Goal: Task Accomplishment & Management: Complete application form

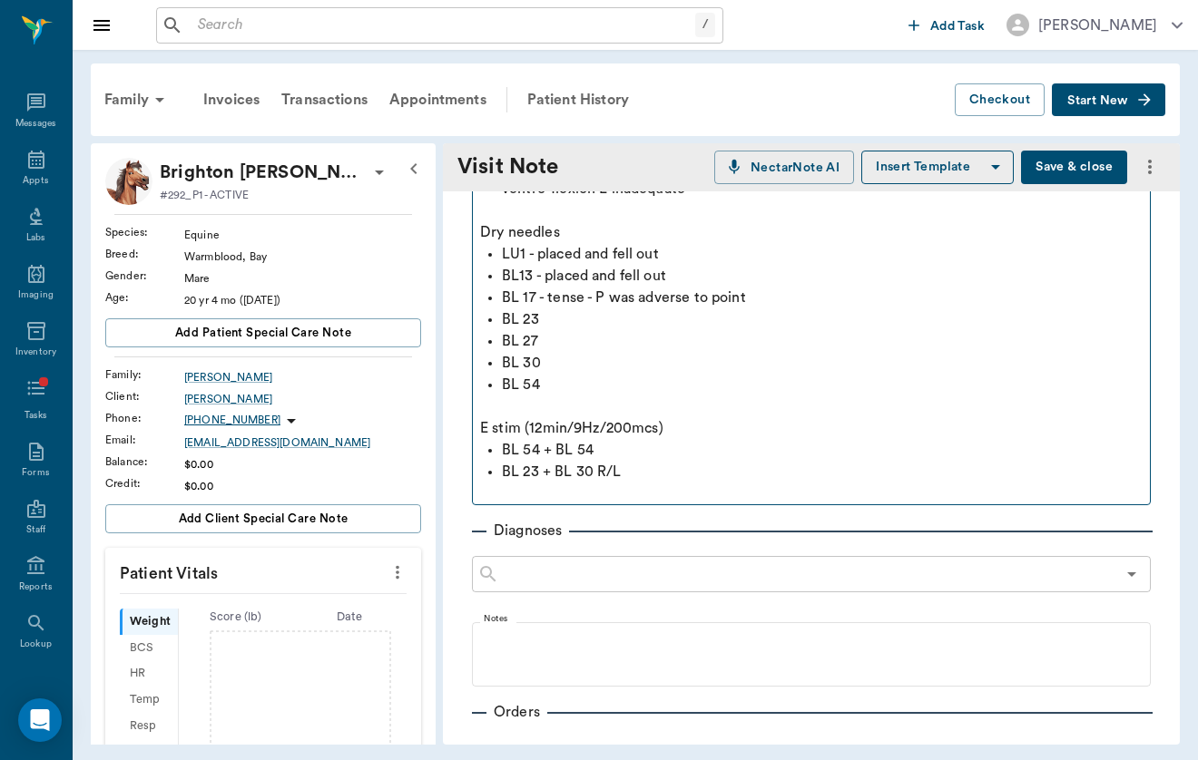
scroll to position [280, 0]
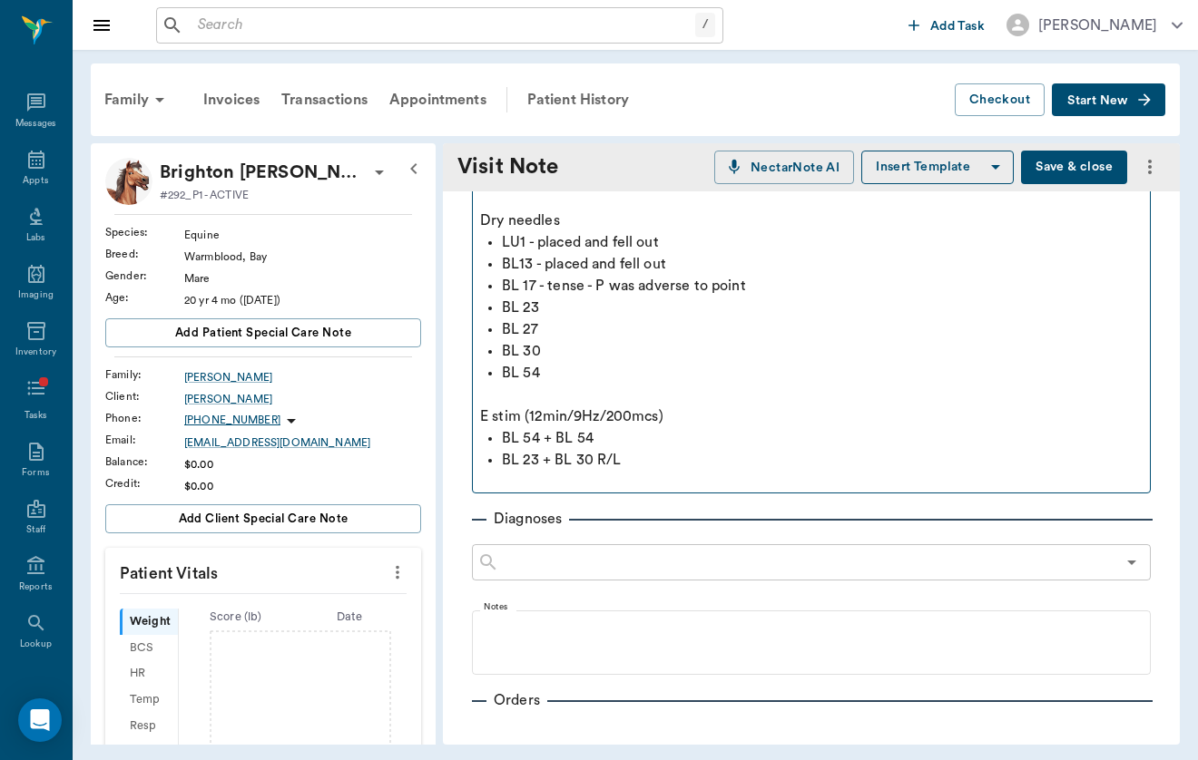
type textarea "History of stifle weakness, L worse than R - seen recently by [PERSON_NAME] for…"
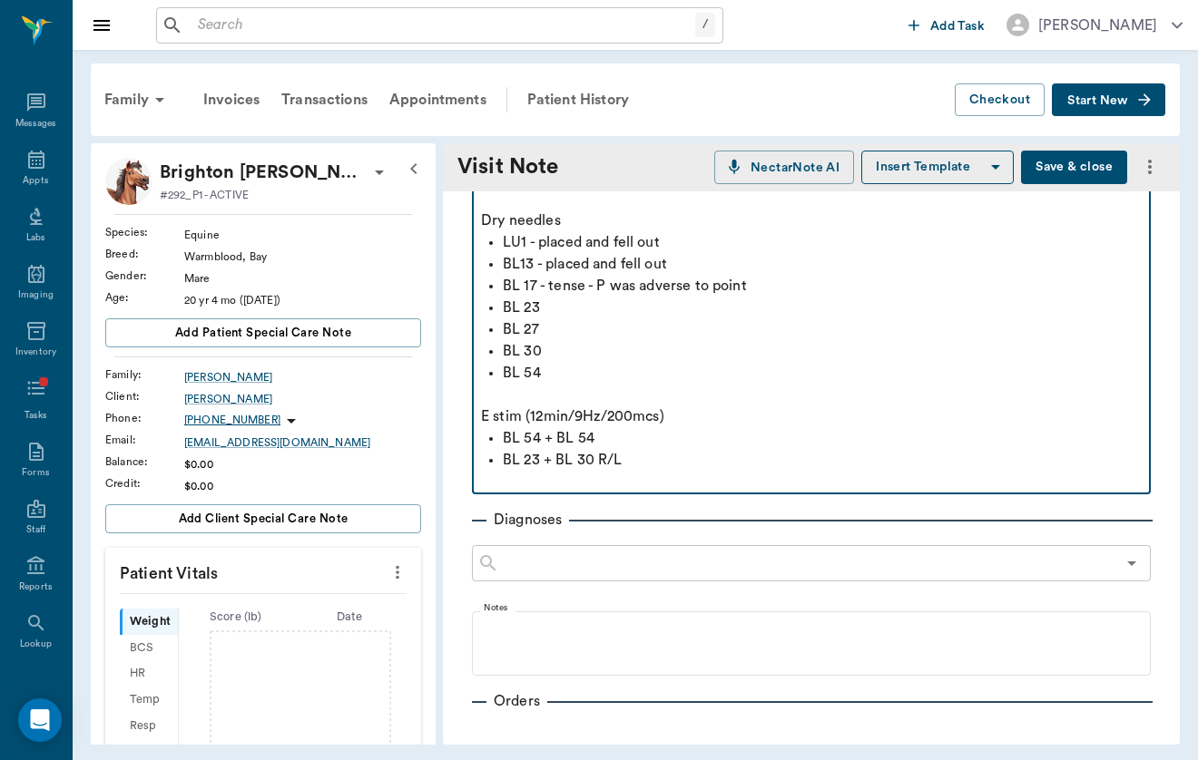
click at [659, 461] on p "BL 23 + BL 30 R/L" at bounding box center [822, 460] width 639 height 22
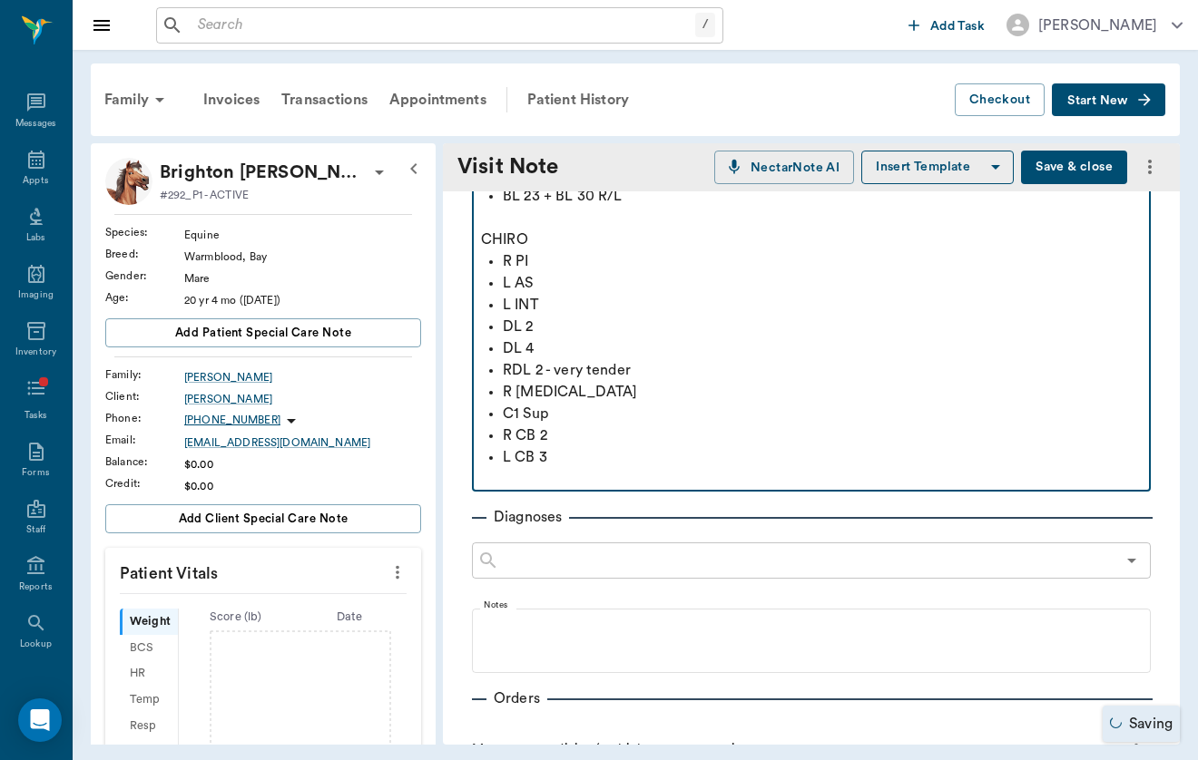
scroll to position [603, 0]
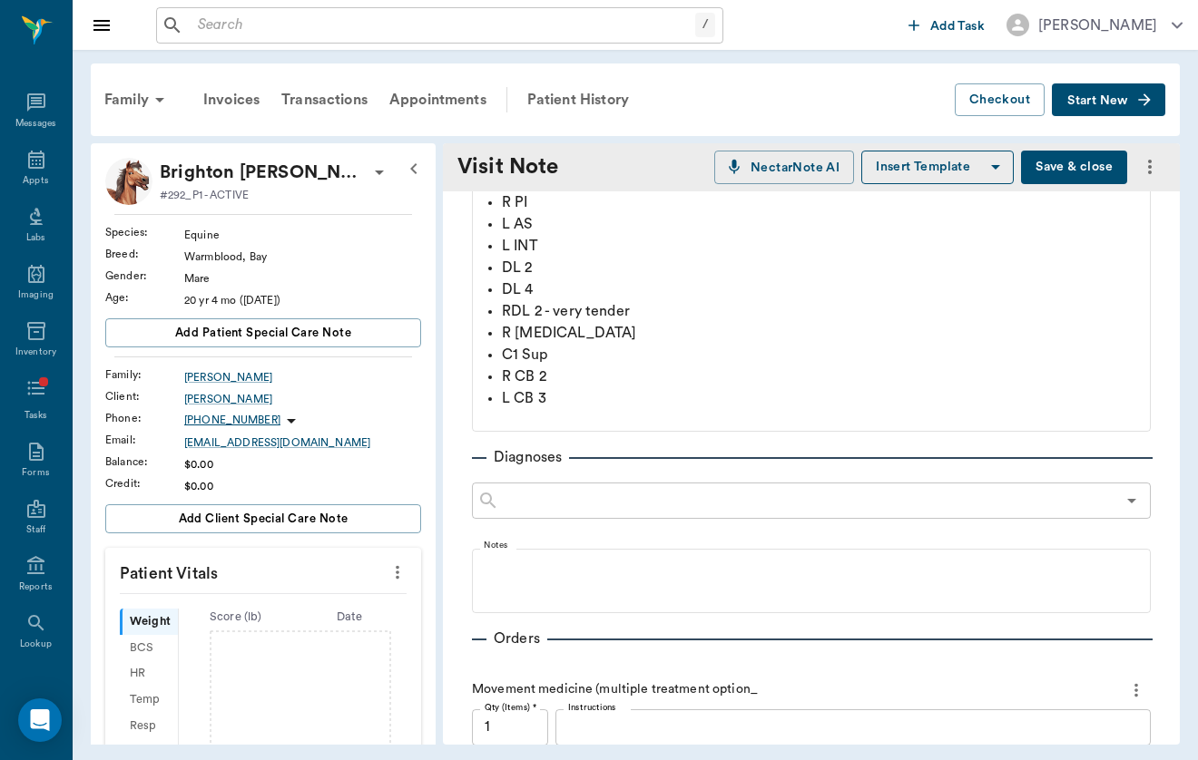
click at [1083, 167] on button "Save & close" at bounding box center [1074, 168] width 106 height 34
click at [288, 39] on div "/ ​" at bounding box center [439, 25] width 567 height 36
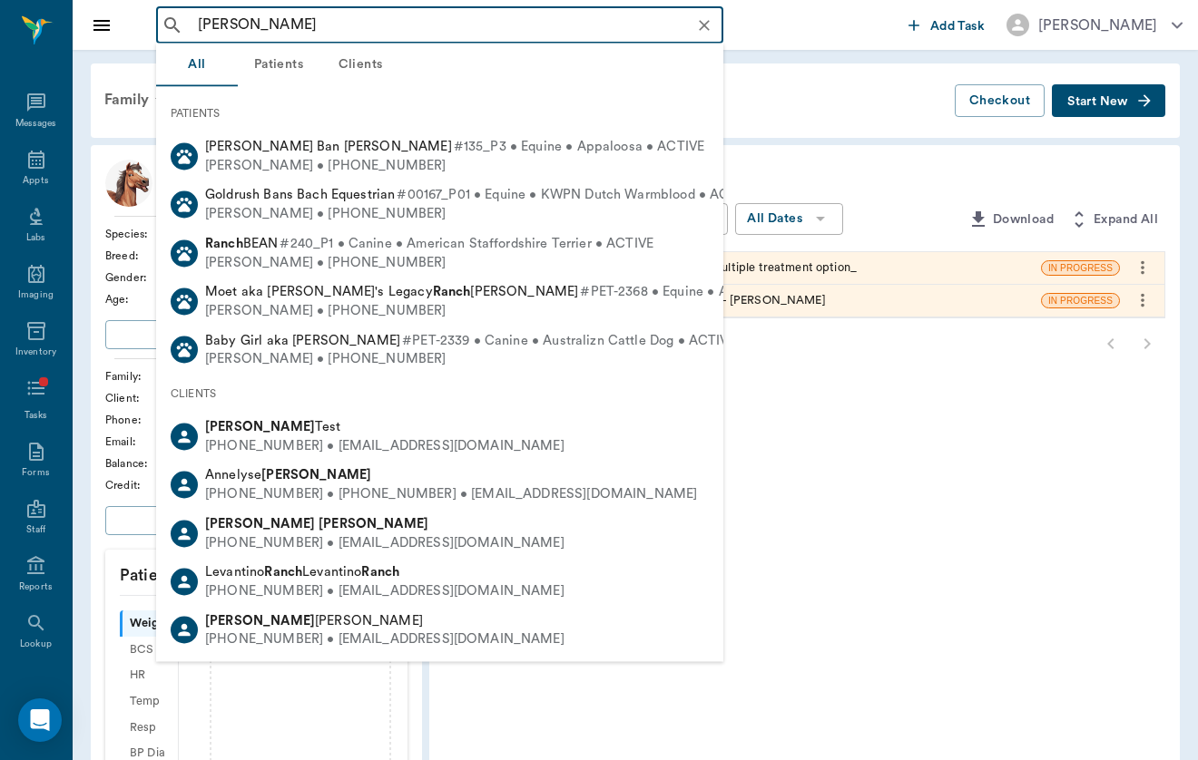
click at [258, 151] on span "[PERSON_NAME] Ban [PERSON_NAME]" at bounding box center [328, 147] width 247 height 14
type input "[PERSON_NAME]"
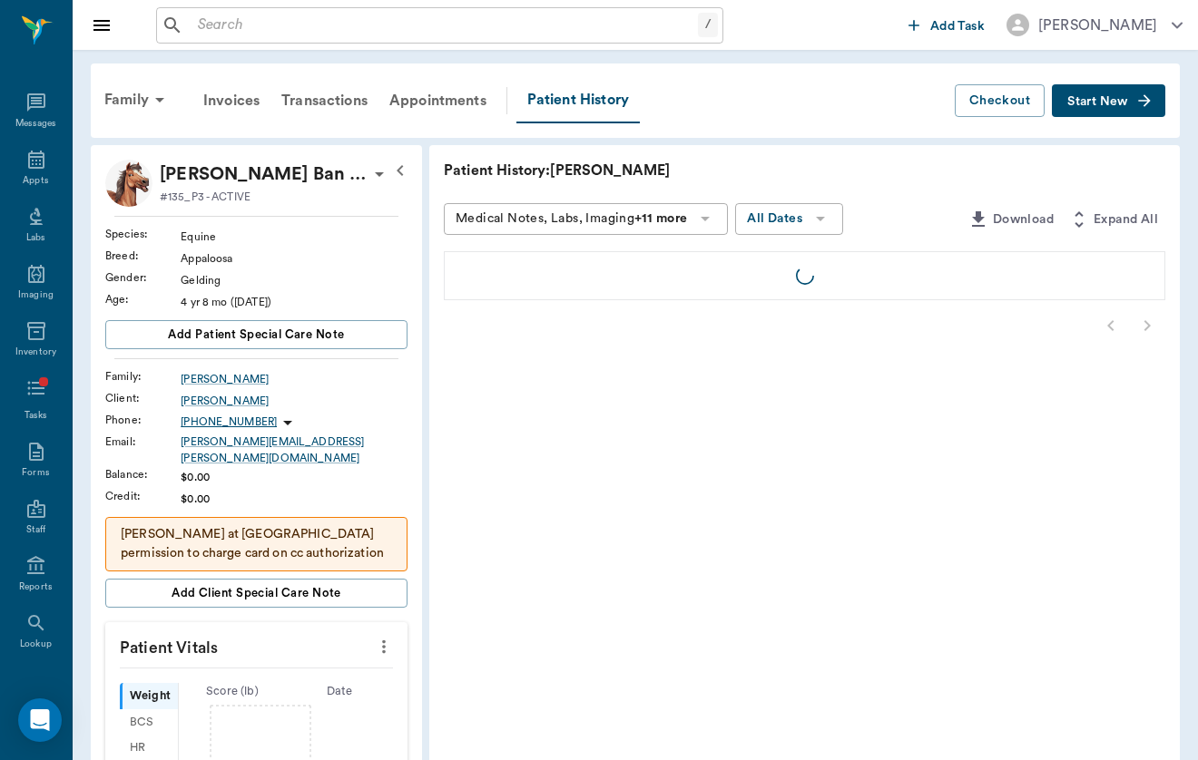
click at [1121, 102] on span "Start New" at bounding box center [1097, 102] width 61 height 0
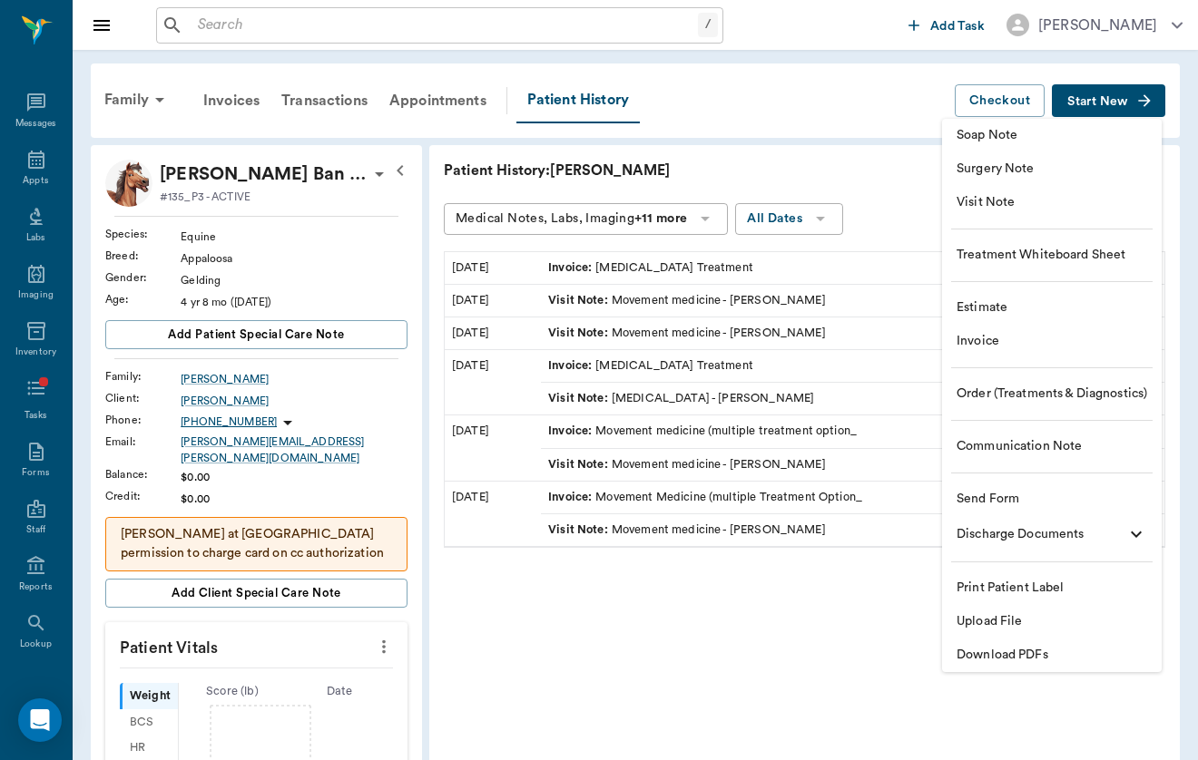
click at [1102, 194] on span "Visit Note" at bounding box center [1051, 202] width 191 height 19
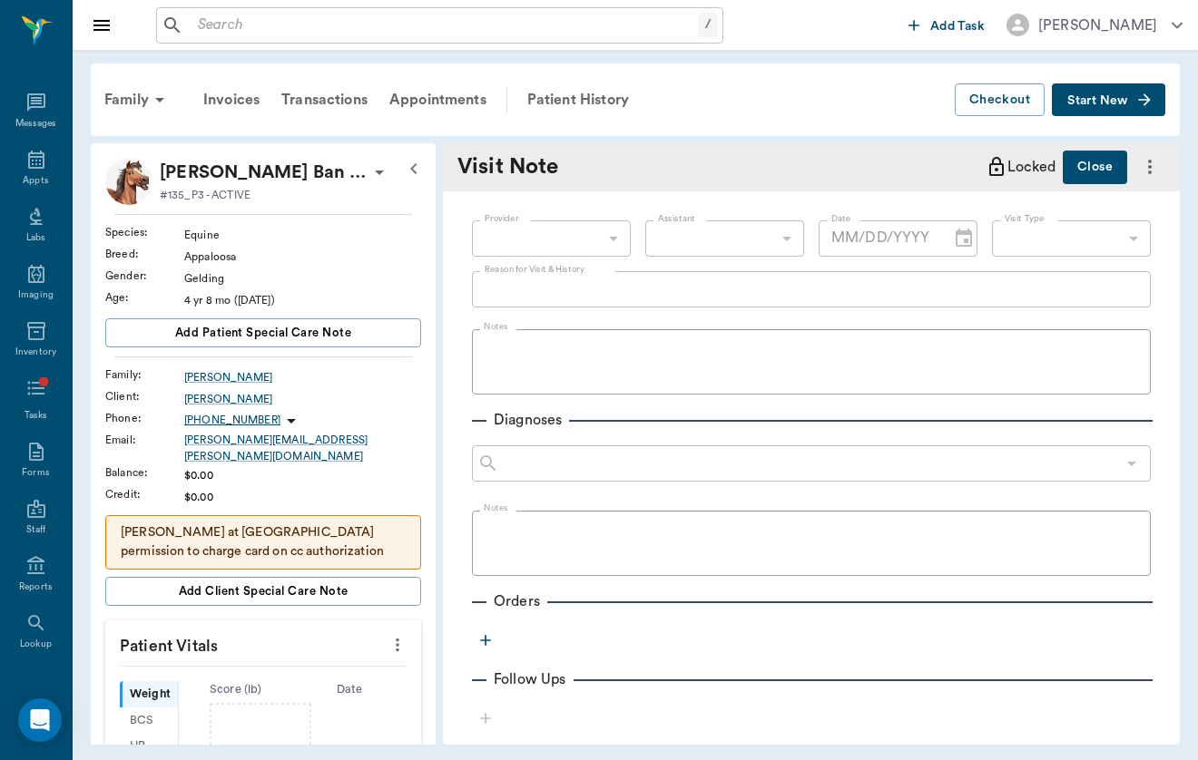
type input "[DATE]"
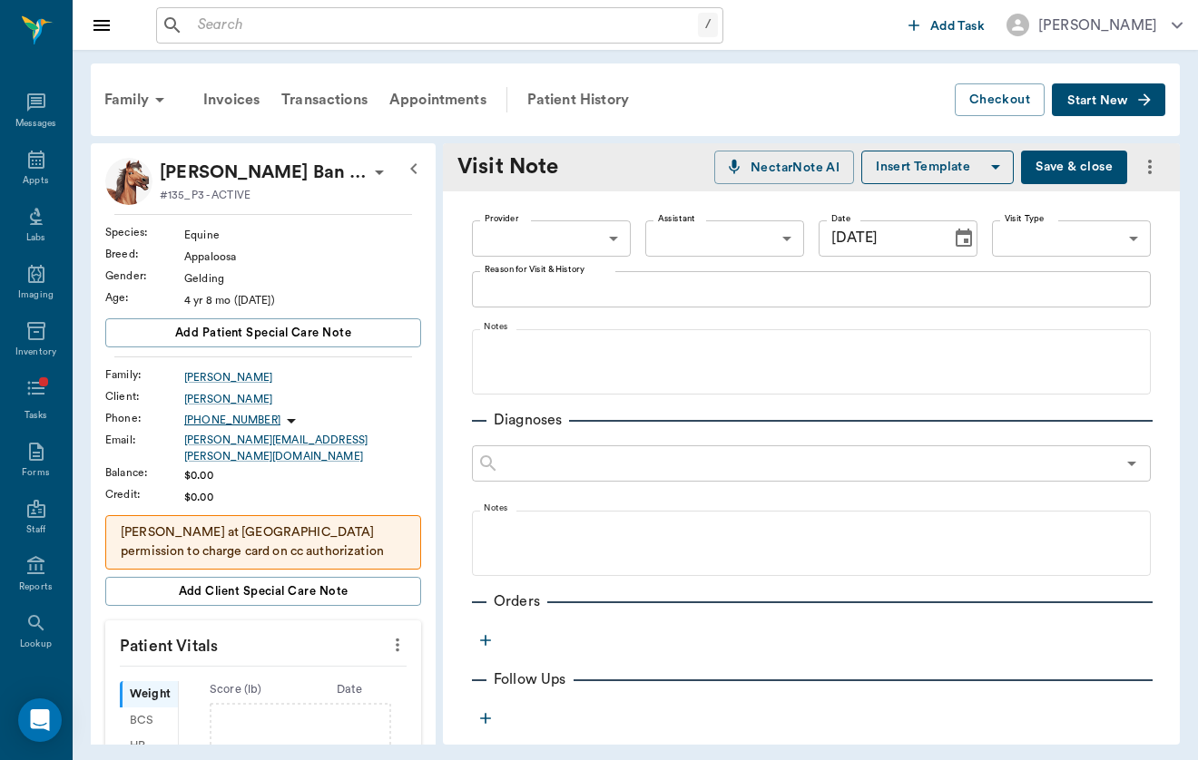
click at [564, 256] on body "/ ​ Add Task [PERSON_NAME] Nectar Messages Appts Labs Imaging Inventory Tasks F…" at bounding box center [599, 380] width 1198 height 760
click at [570, 286] on li "[PERSON_NAME]" at bounding box center [551, 280] width 159 height 33
type input "649b3e03b5bc7e03f9326794"
click at [1105, 237] on body "/ ​ Add Task [PERSON_NAME] Nectar Messages Appts Labs Imaging Inventory Tasks F…" at bounding box center [599, 380] width 1198 height 760
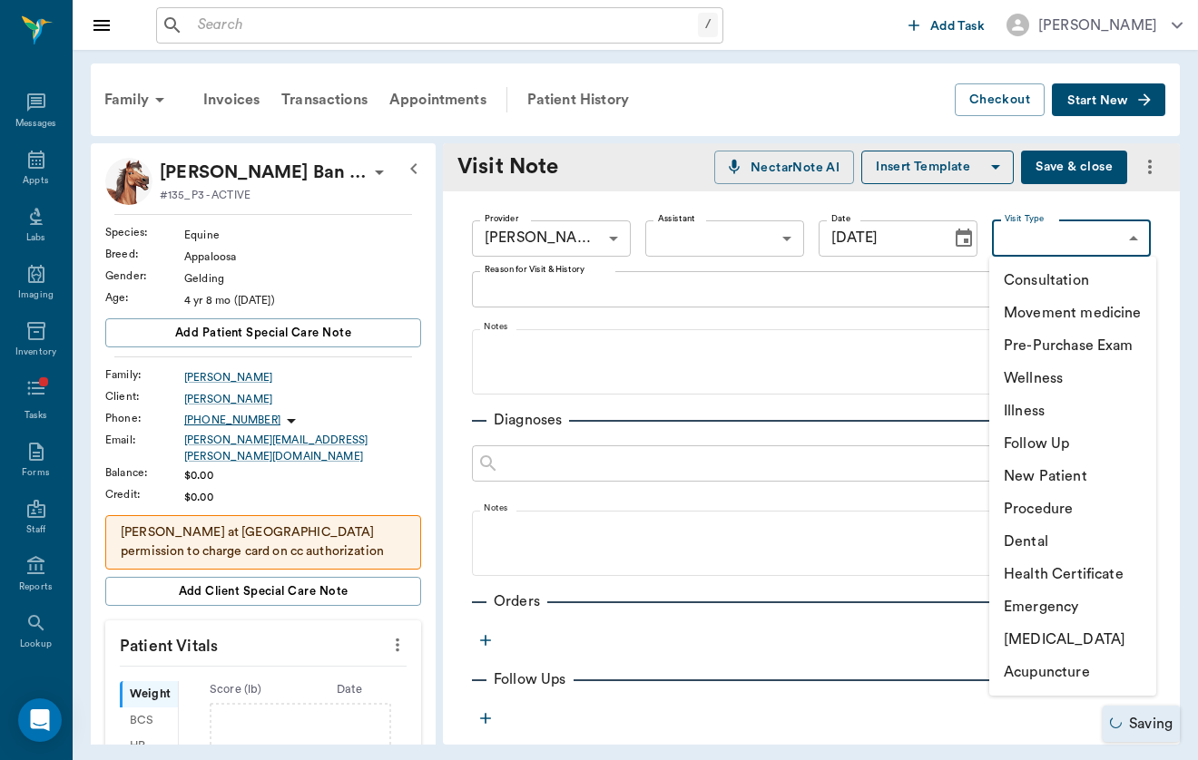
click at [1074, 638] on li "[MEDICAL_DATA]" at bounding box center [1072, 639] width 167 height 33
type input "65d2c202a8044d23520120ce"
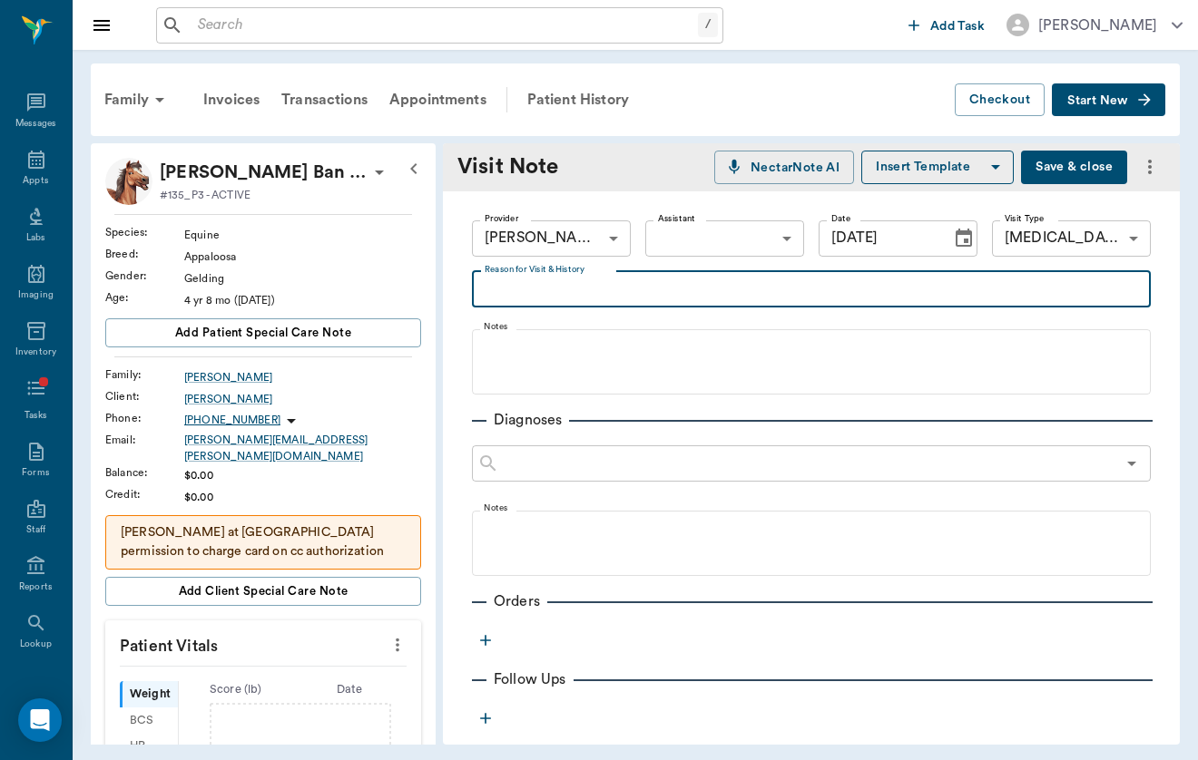
click at [635, 297] on textarea "Reason for Visit & History" at bounding box center [811, 289] width 653 height 21
type textarea "Needs foot rads/poss chiro"
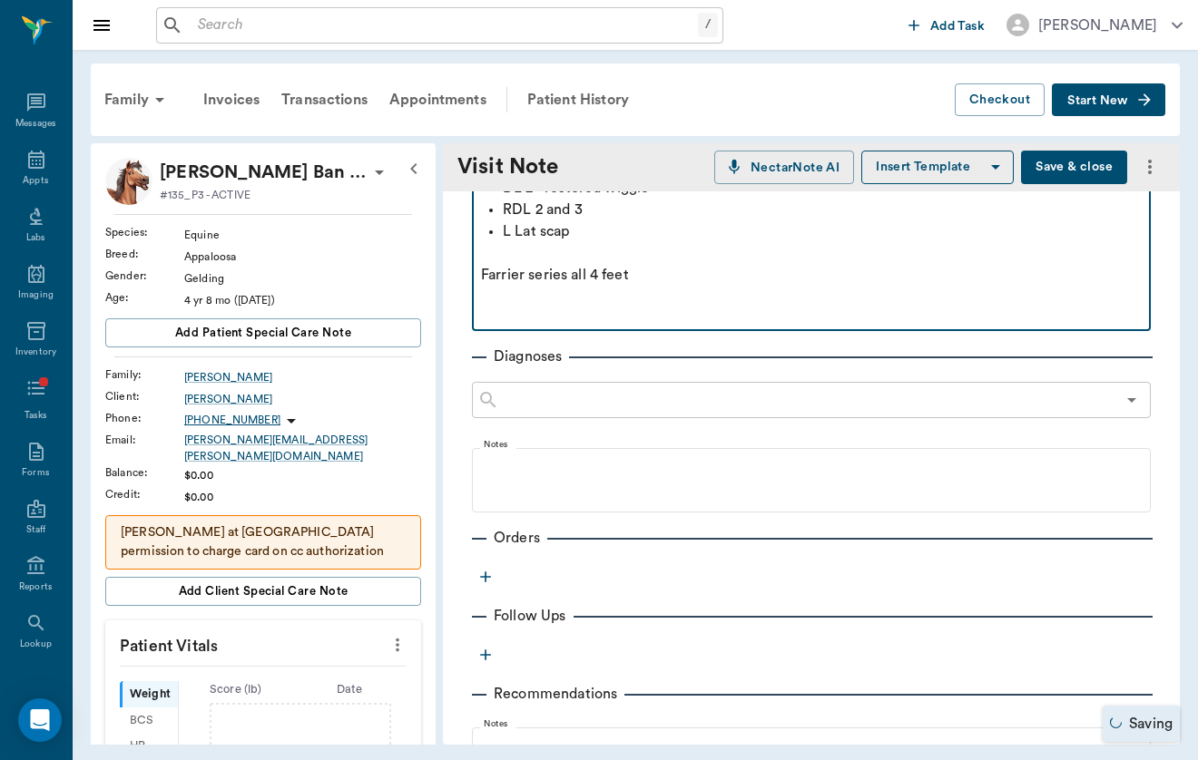
scroll to position [298, 0]
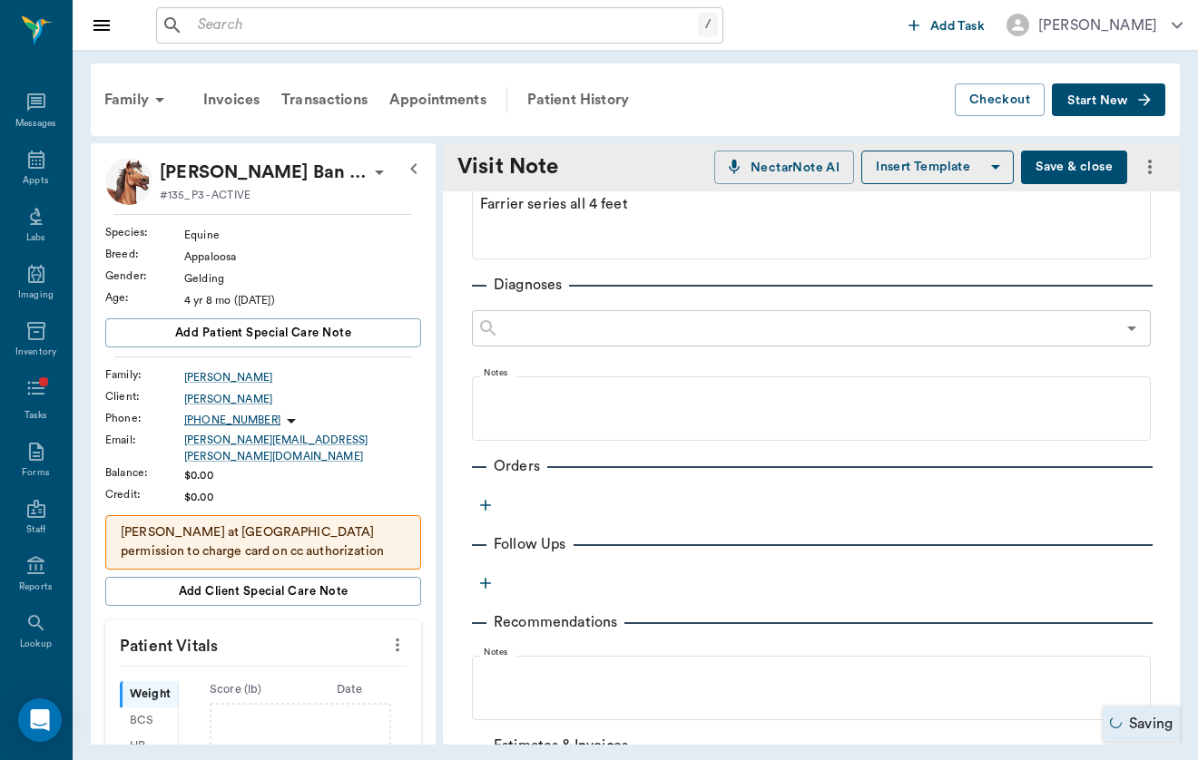
click at [481, 509] on icon "button" at bounding box center [485, 505] width 18 height 18
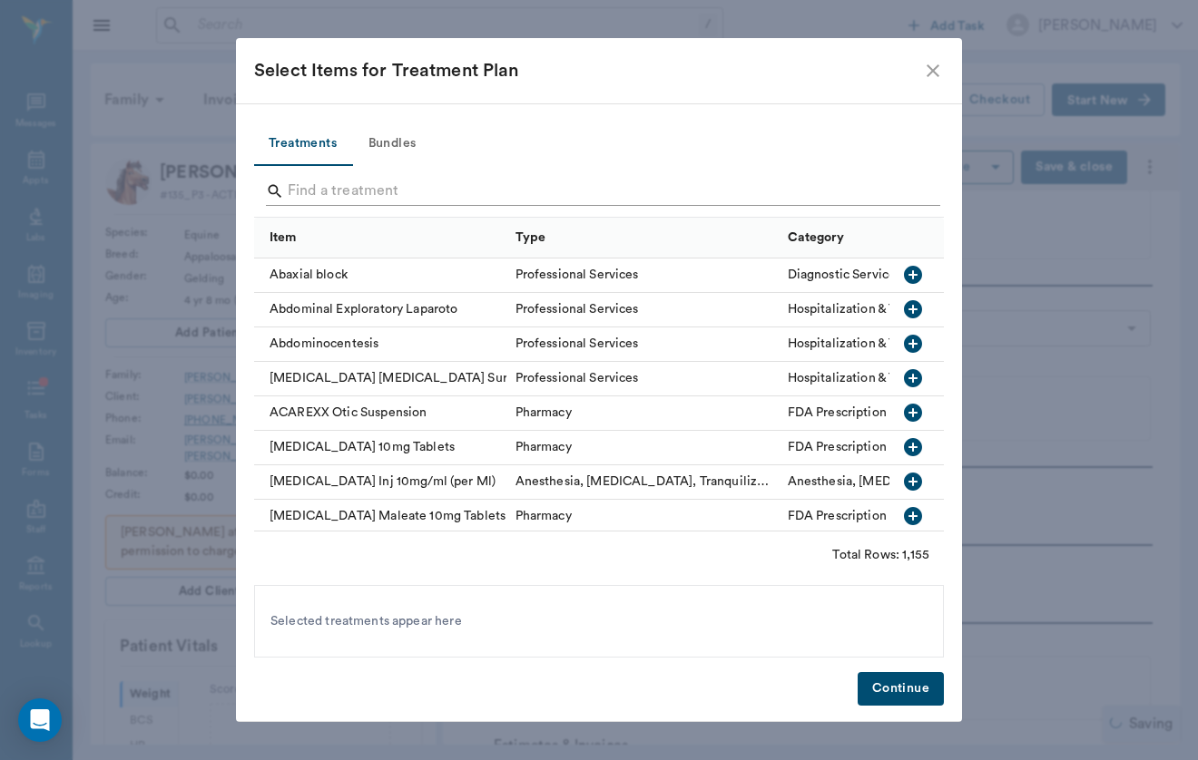
click at [407, 196] on input "Search" at bounding box center [600, 191] width 625 height 29
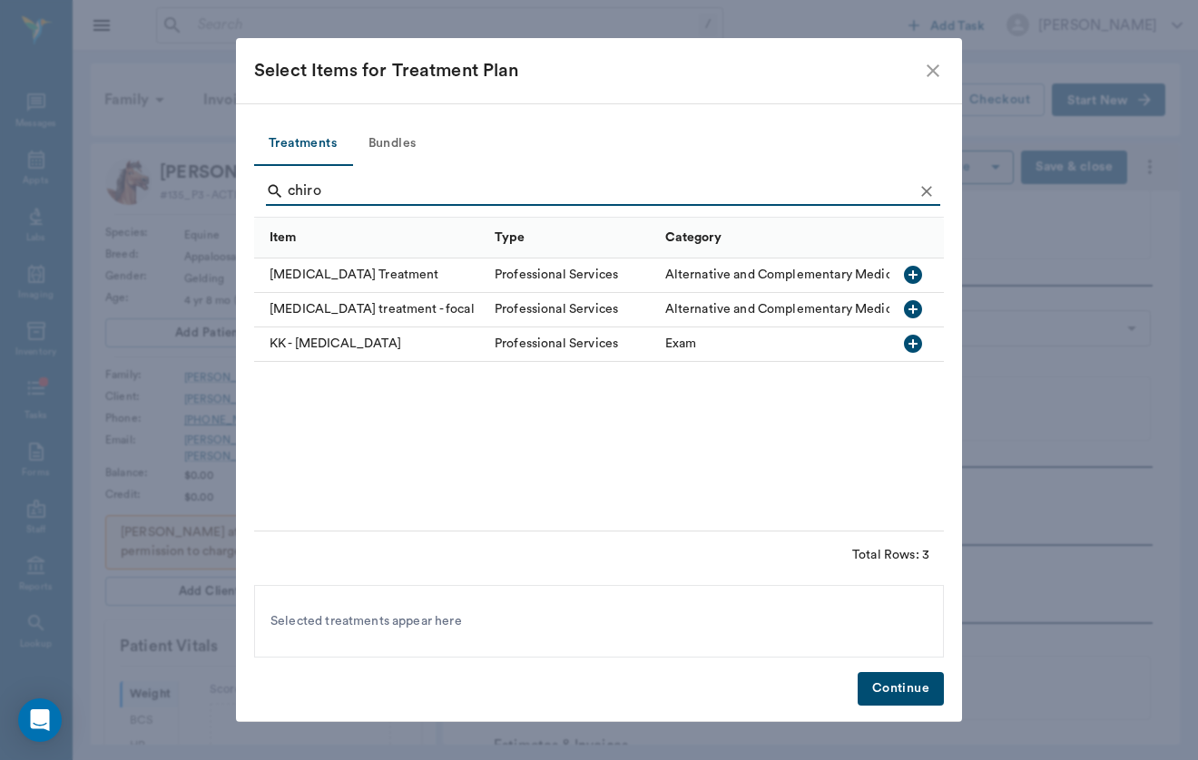
click at [375, 281] on div "[MEDICAL_DATA] Treatment" at bounding box center [369, 276] width 231 height 34
drag, startPoint x: 329, startPoint y: 166, endPoint x: 332, endPoint y: 186, distance: 20.1
click at [332, 186] on input "chiro" at bounding box center [600, 191] width 625 height 29
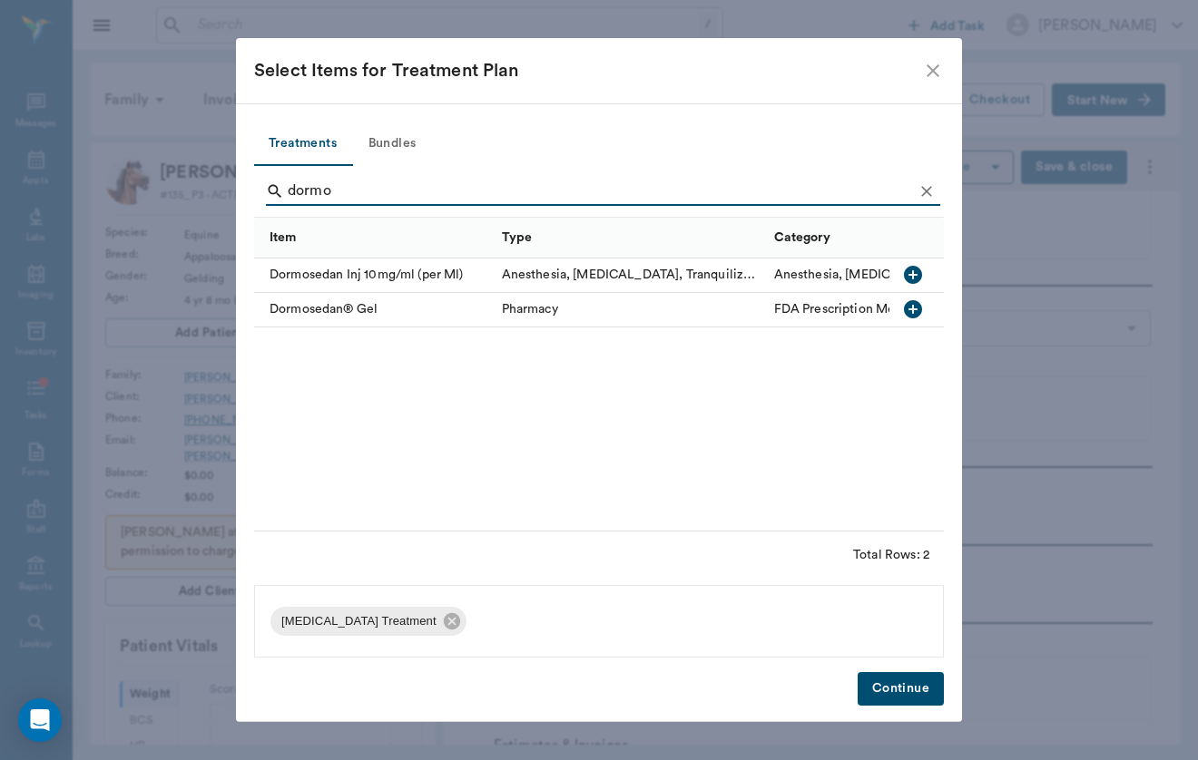
click at [340, 281] on div "Dormosedan Inj 10mg/ml (per Ml)" at bounding box center [373, 276] width 239 height 34
click at [347, 192] on input "dormo" at bounding box center [600, 191] width 625 height 29
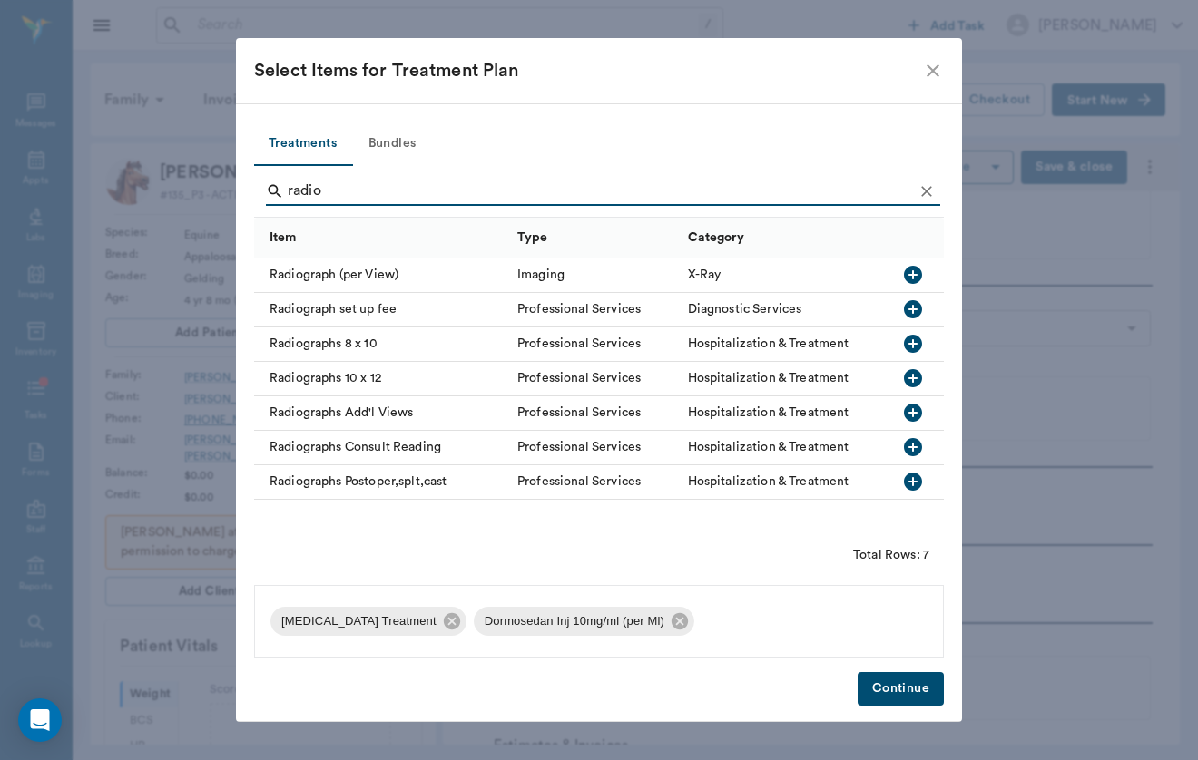
type input "radio"
drag, startPoint x: 347, startPoint y: 192, endPoint x: 358, endPoint y: 277, distance: 85.1
click at [358, 277] on div "Radiograph (per View)" at bounding box center [381, 276] width 254 height 34
drag, startPoint x: 705, startPoint y: 540, endPoint x: 897, endPoint y: 685, distance: 241.0
click at [897, 685] on button "Continue" at bounding box center [900, 689] width 86 height 34
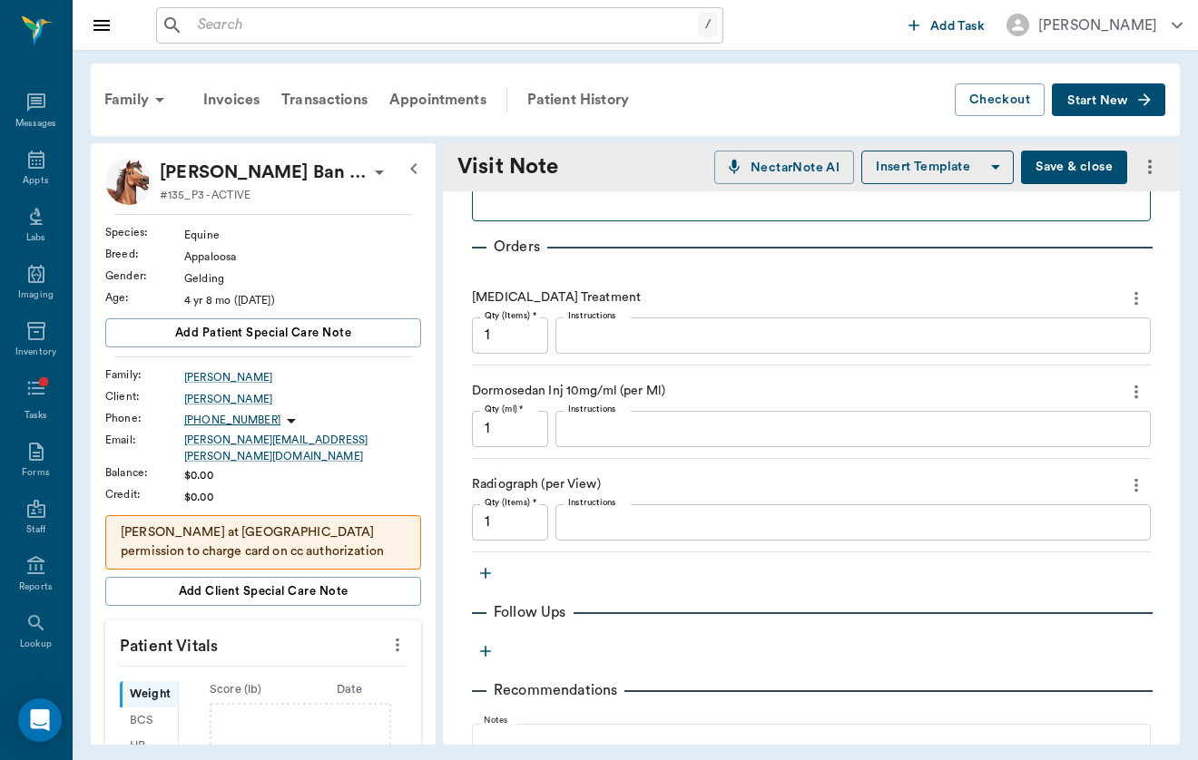
scroll to position [568, 0]
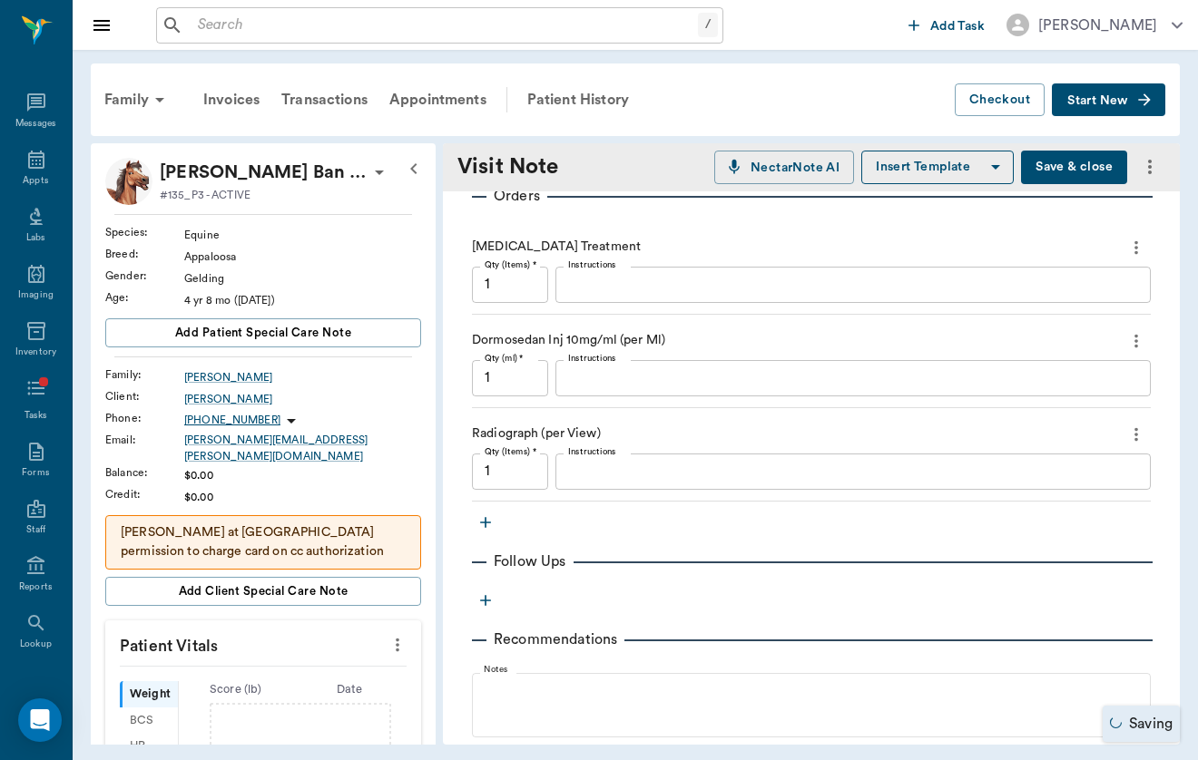
click at [514, 478] on input "1" at bounding box center [510, 472] width 76 height 36
type input "8"
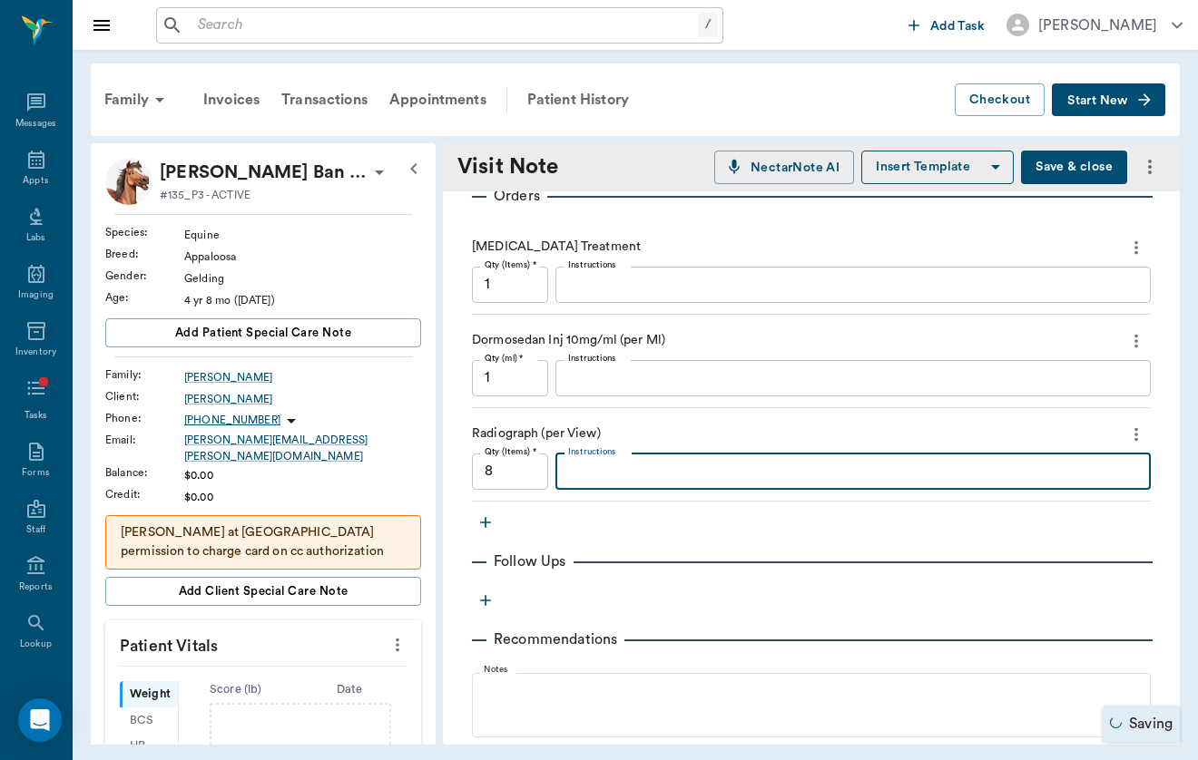
click at [513, 370] on input "1" at bounding box center [510, 378] width 76 height 36
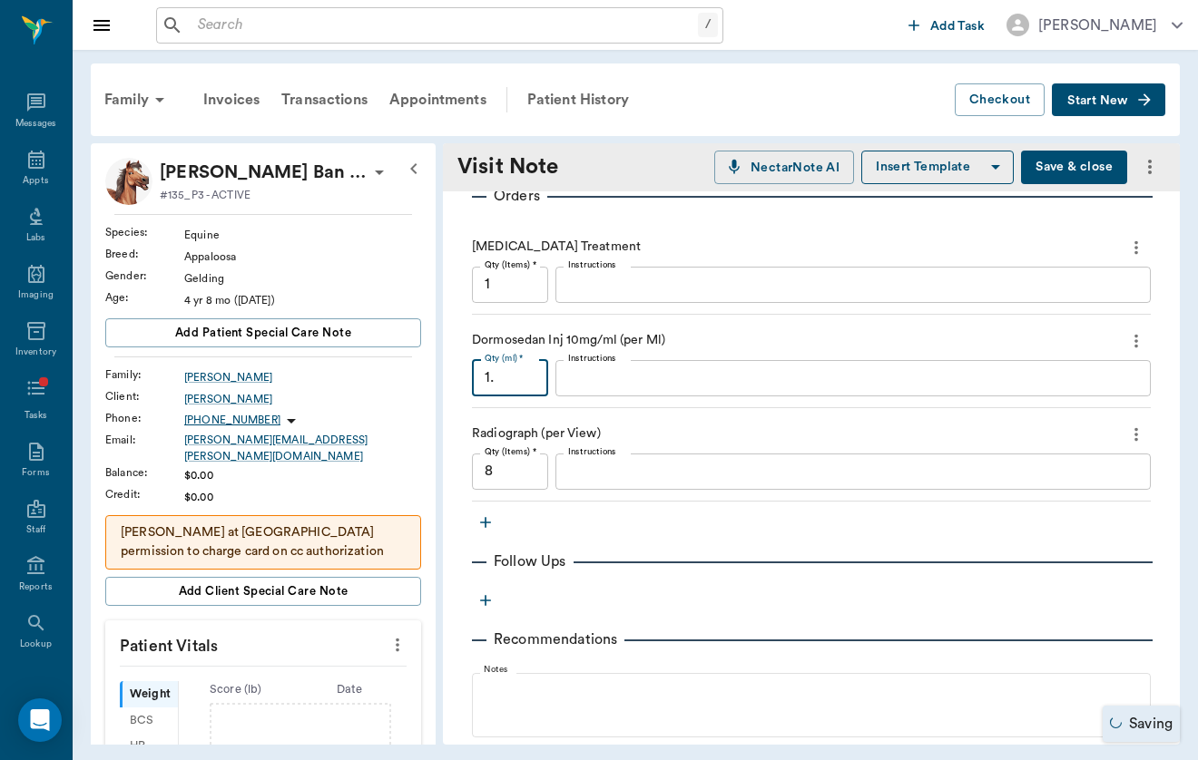
type input "1"
type input "."
click at [662, 430] on div "Radiograph (per View)" at bounding box center [811, 434] width 679 height 31
type input ".03"
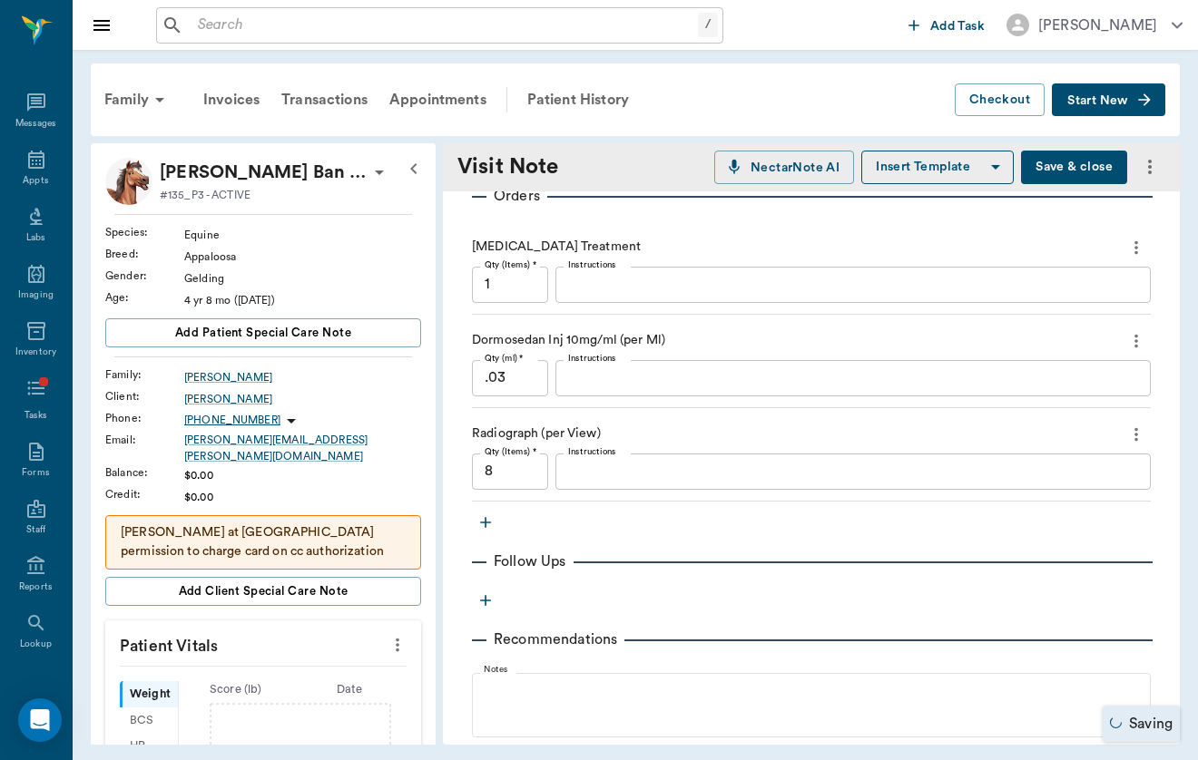
click at [631, 392] on div "x Instructions" at bounding box center [852, 378] width 595 height 36
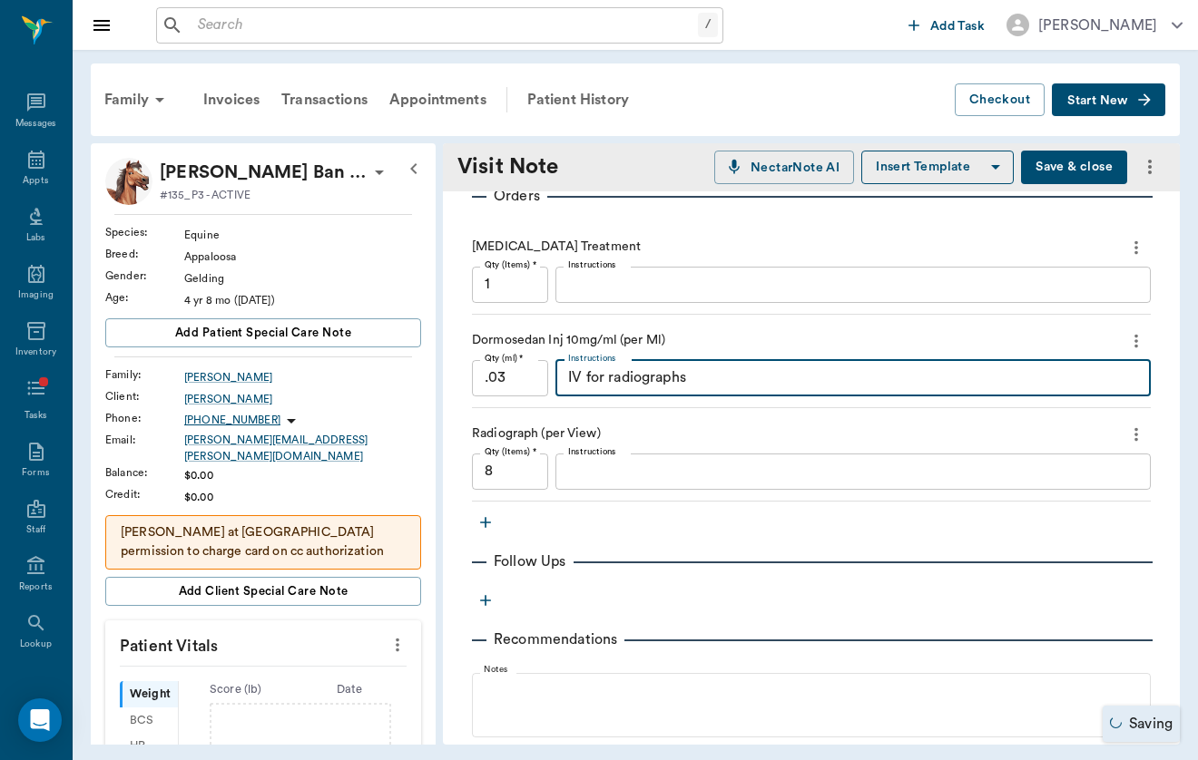
type textarea "IV for radiographs"
click at [498, 373] on input ".03" at bounding box center [510, 378] width 76 height 36
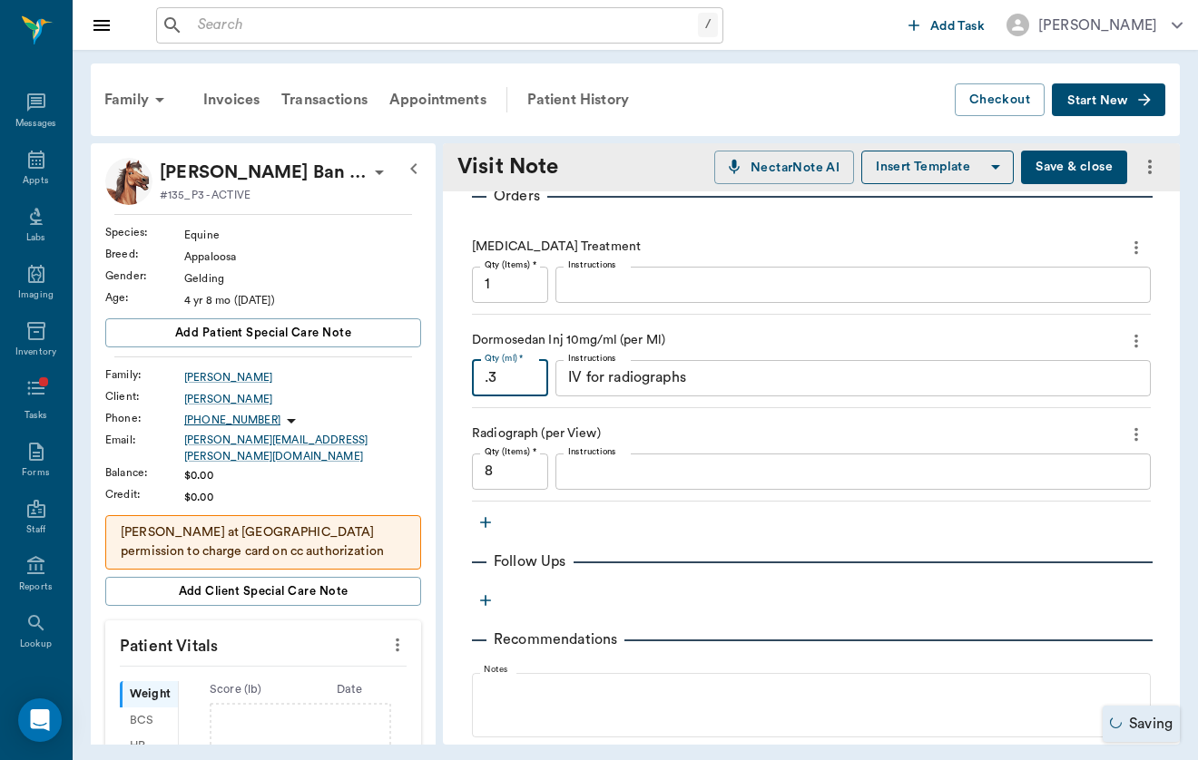
scroll to position [595, 0]
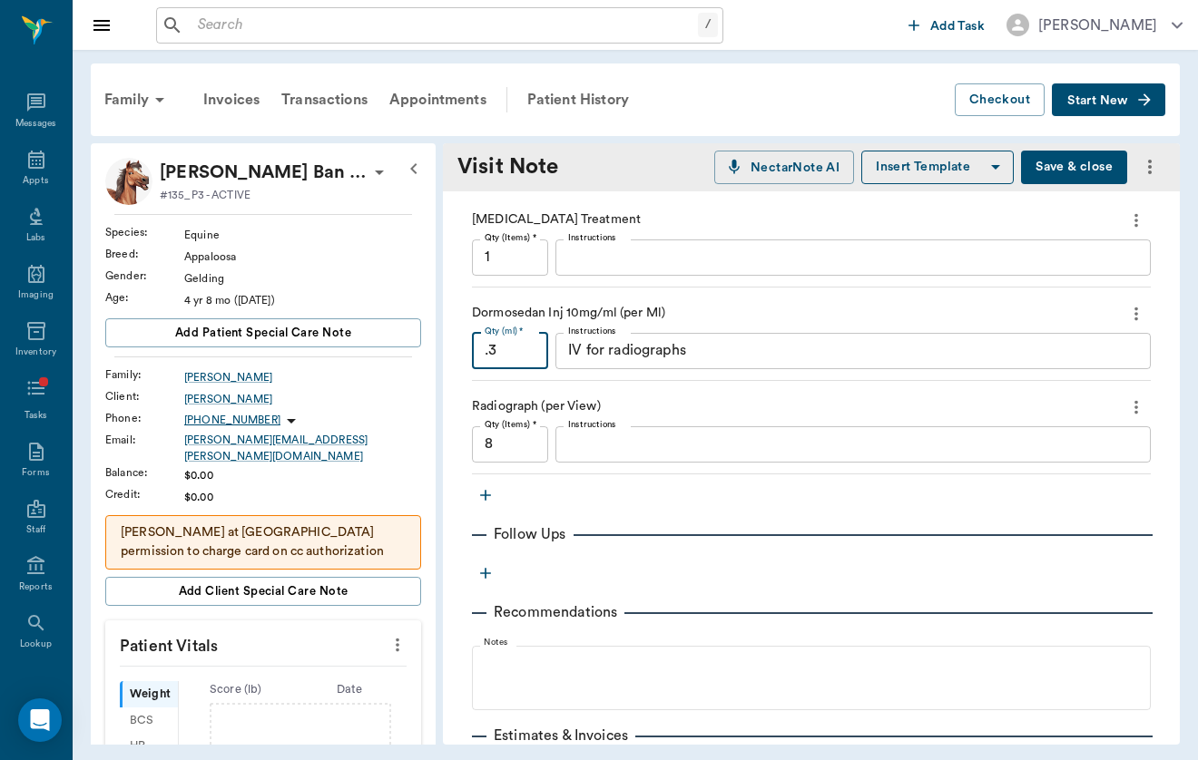
type input ".3"
click at [1098, 165] on button "Save & close" at bounding box center [1074, 168] width 106 height 34
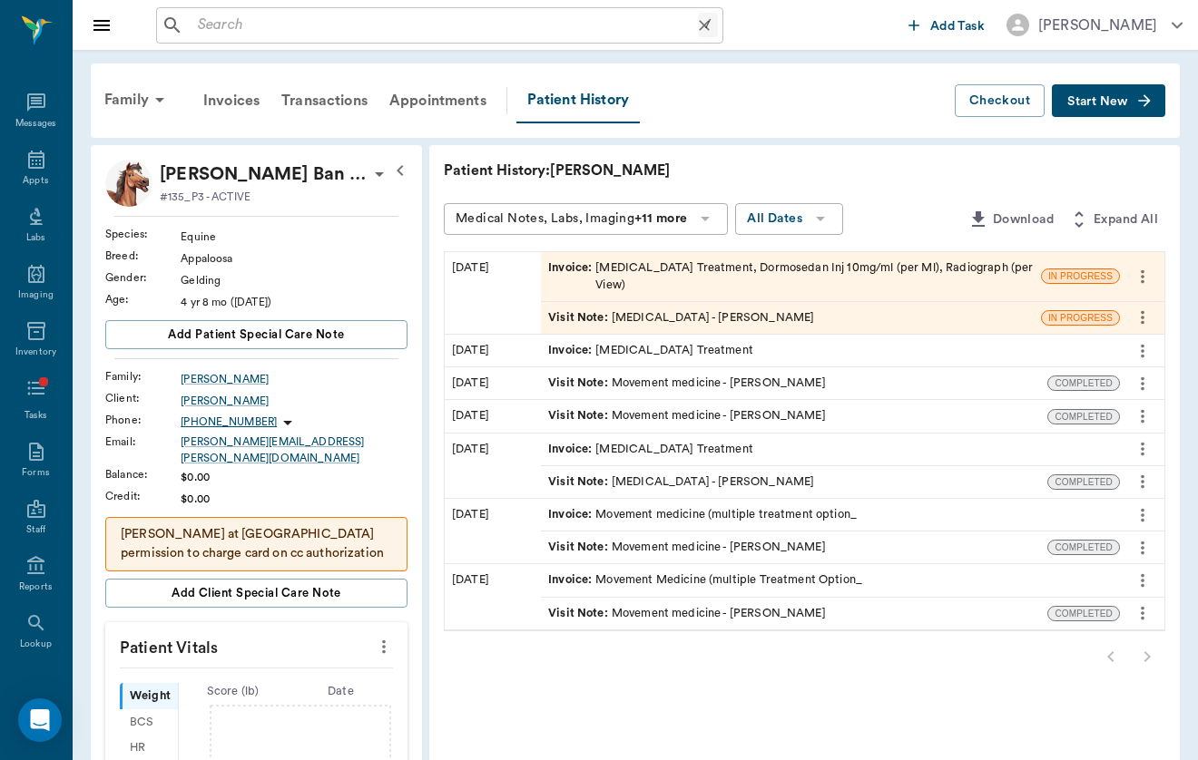
click at [231, 25] on input "text" at bounding box center [444, 25] width 507 height 25
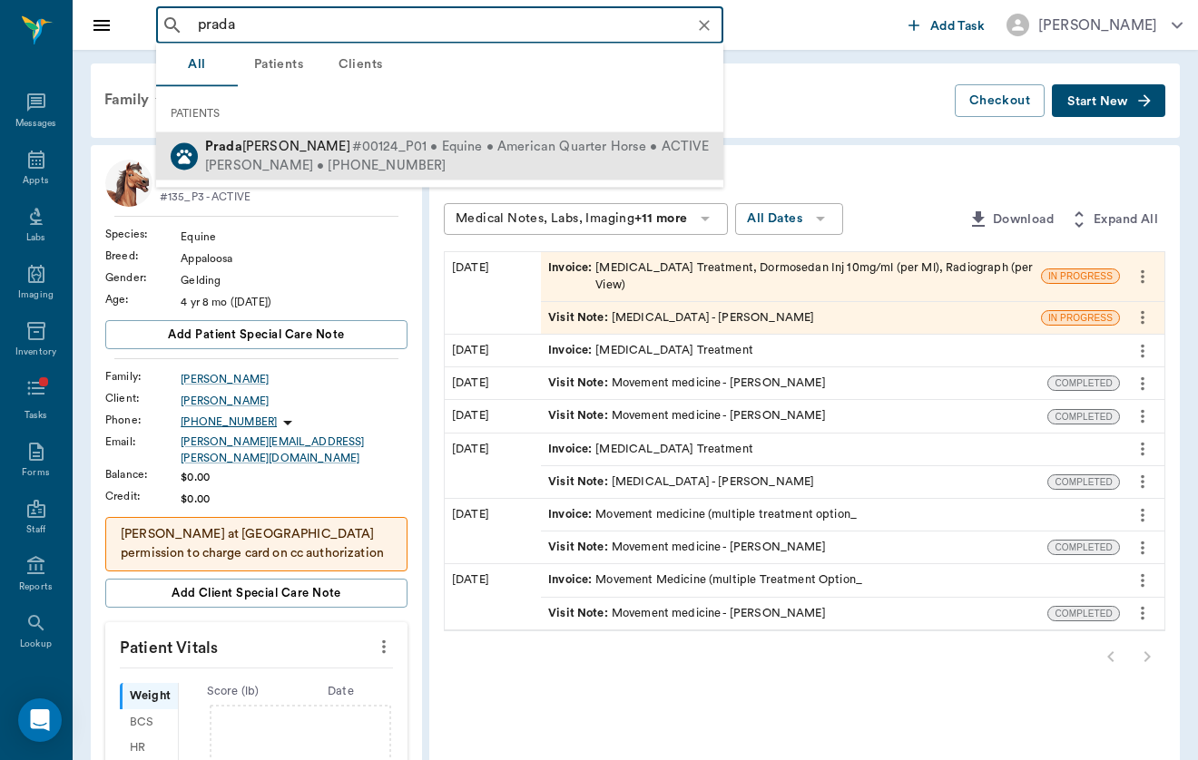
click at [235, 152] on b "Prada" at bounding box center [223, 147] width 37 height 14
type input "prada"
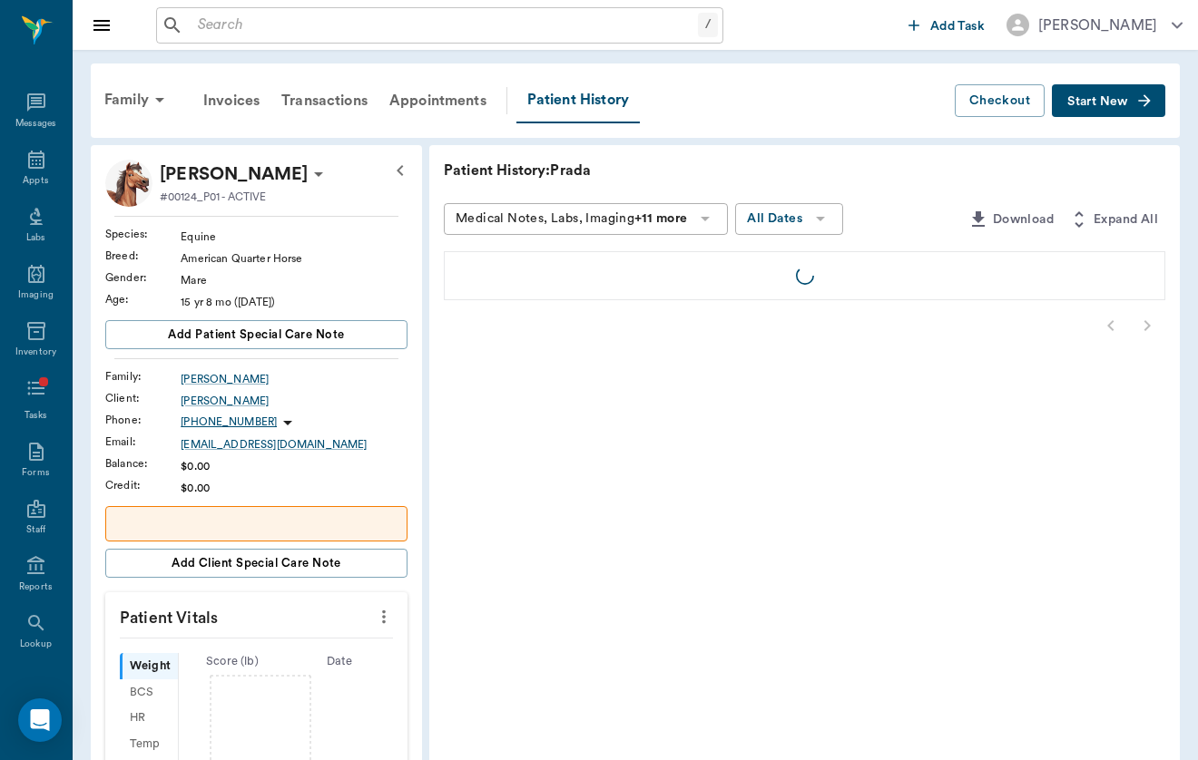
click at [1149, 96] on icon "button" at bounding box center [1144, 101] width 18 height 18
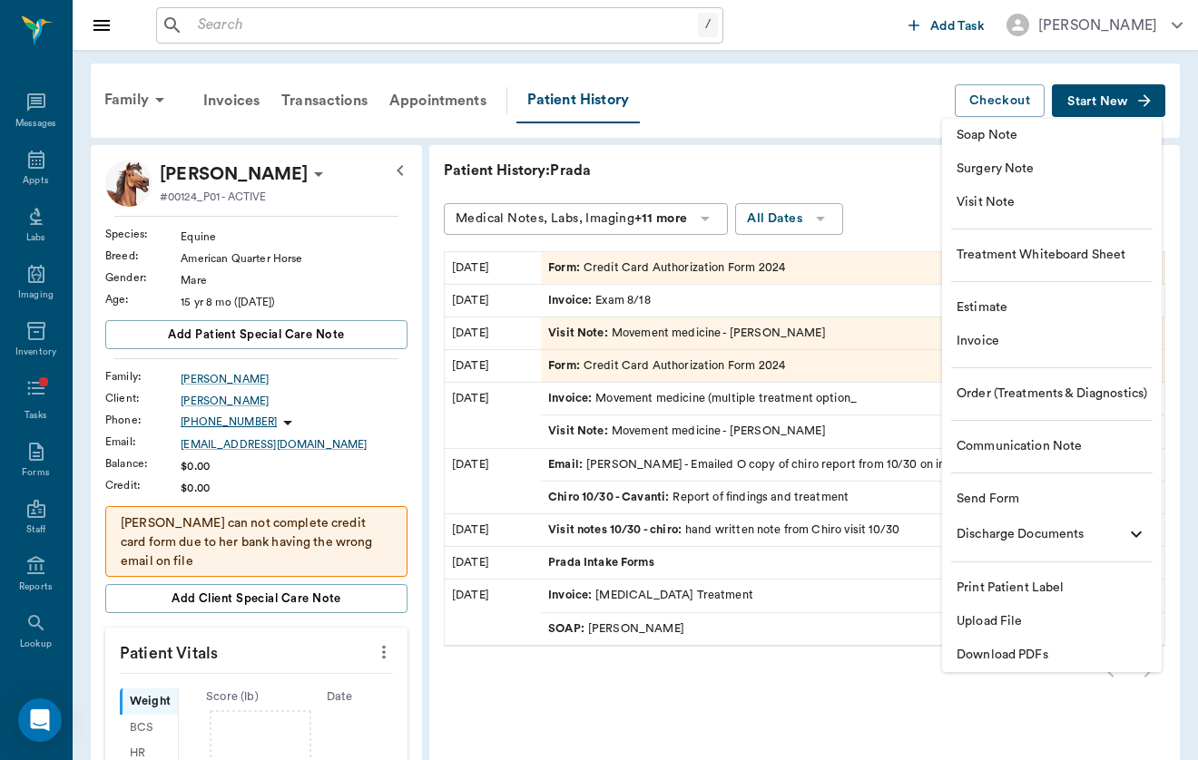
click at [1039, 199] on span "Visit Note" at bounding box center [1051, 202] width 191 height 19
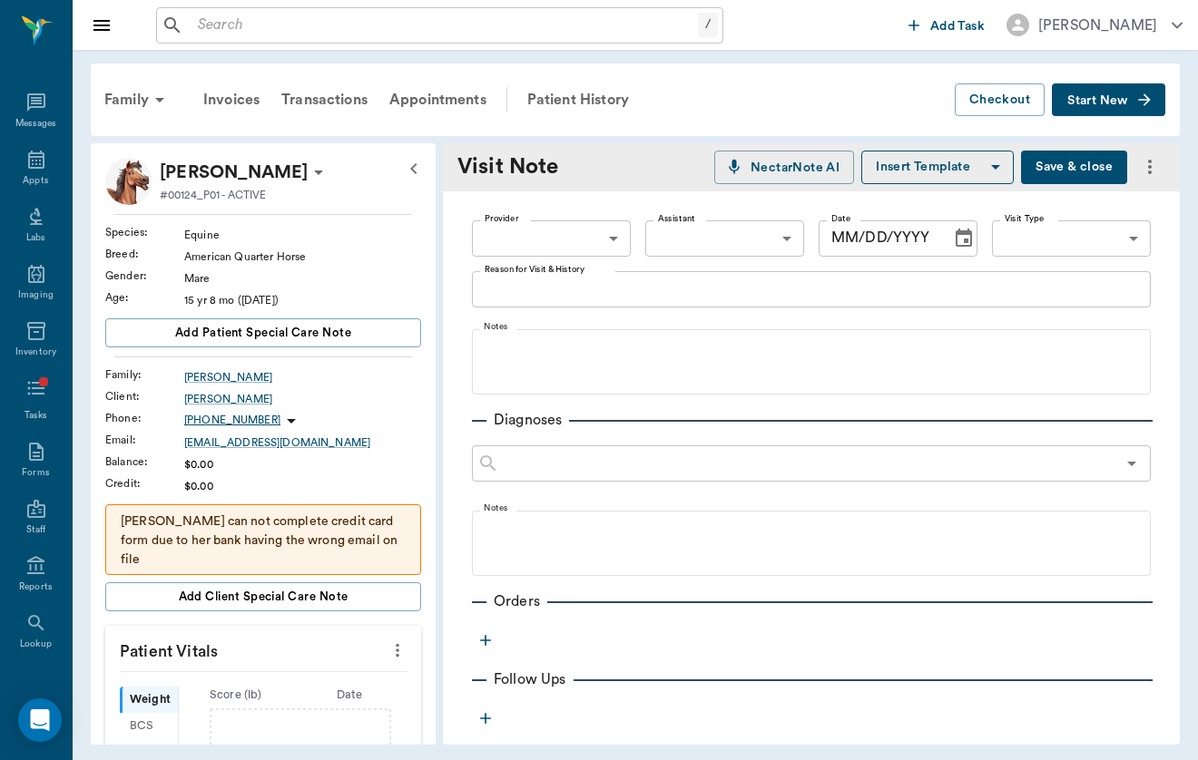
type input "[DATE]"
click at [556, 240] on body "/ ​ Add Task [PERSON_NAME] Nectar Messages Appts Labs Imaging Inventory Tasks F…" at bounding box center [599, 380] width 1198 height 760
click at [556, 269] on li "[PERSON_NAME]" at bounding box center [551, 280] width 159 height 33
type input "649b3e03b5bc7e03f9326794"
click at [1089, 236] on body "/ ​ Add Task [PERSON_NAME] Nectar Messages Appts Labs Imaging Inventory Tasks F…" at bounding box center [599, 380] width 1198 height 760
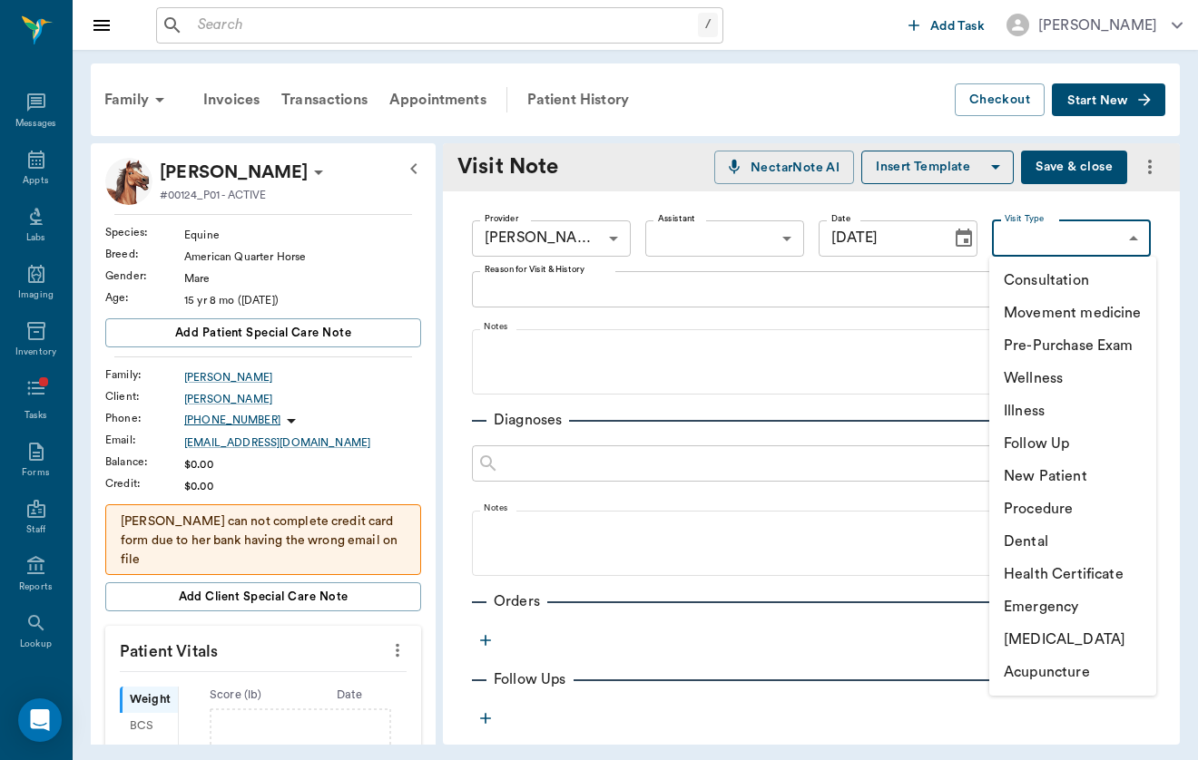
click at [1085, 310] on li "Movement medicine" at bounding box center [1072, 313] width 167 height 33
type input "6656c4aef87a612ea34fb244"
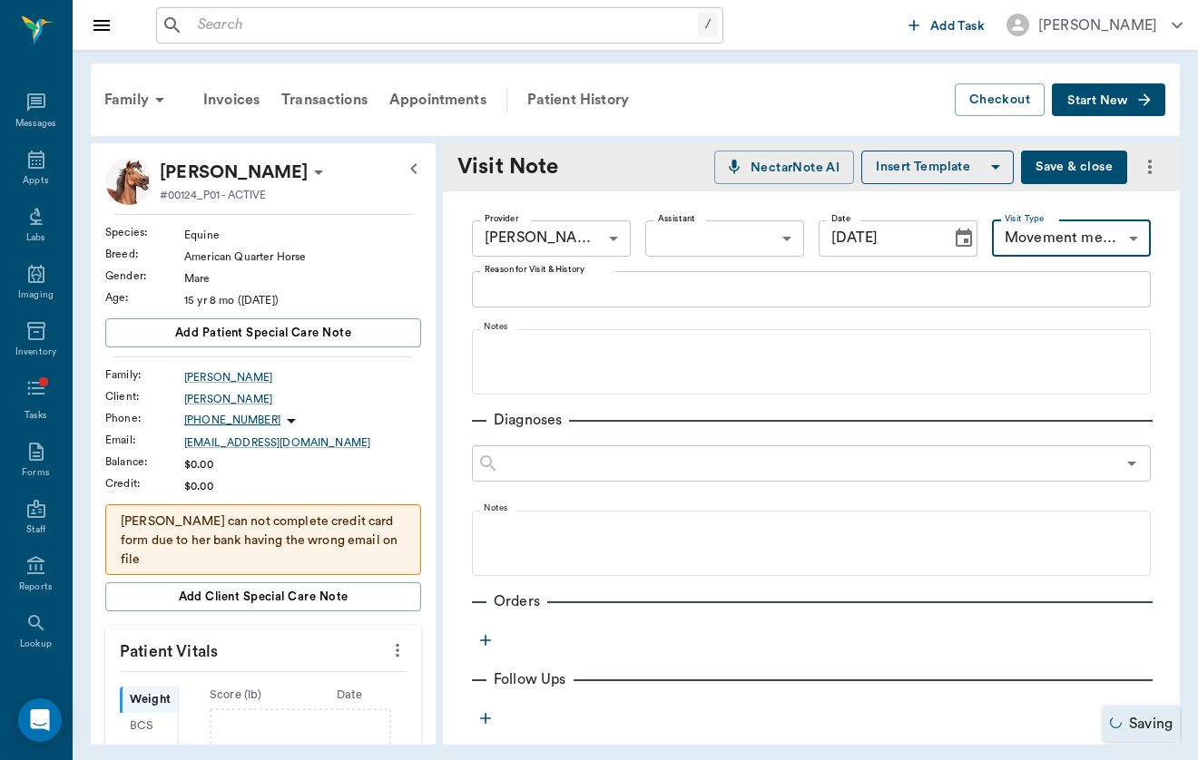
click at [631, 279] on textarea "Reason for Visit & History" at bounding box center [811, 289] width 653 height 21
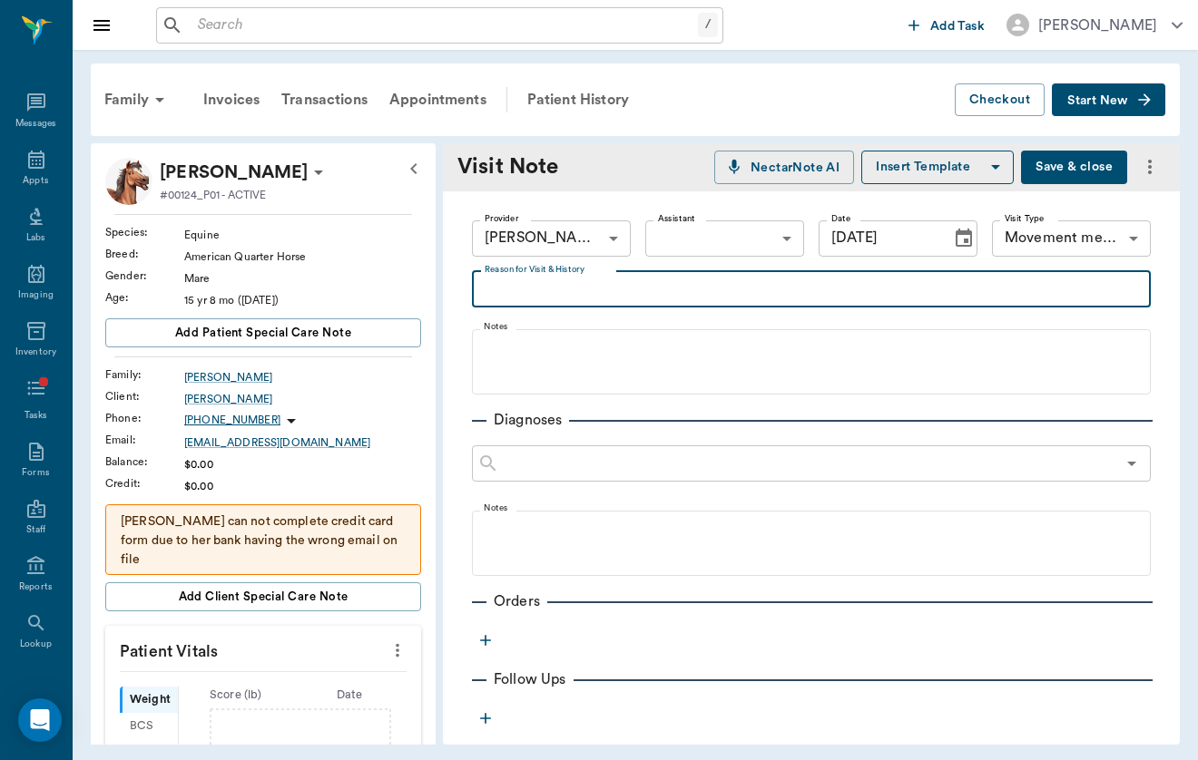
click at [631, 279] on textarea "Reason for Visit & History" at bounding box center [811, 289] width 653 height 21
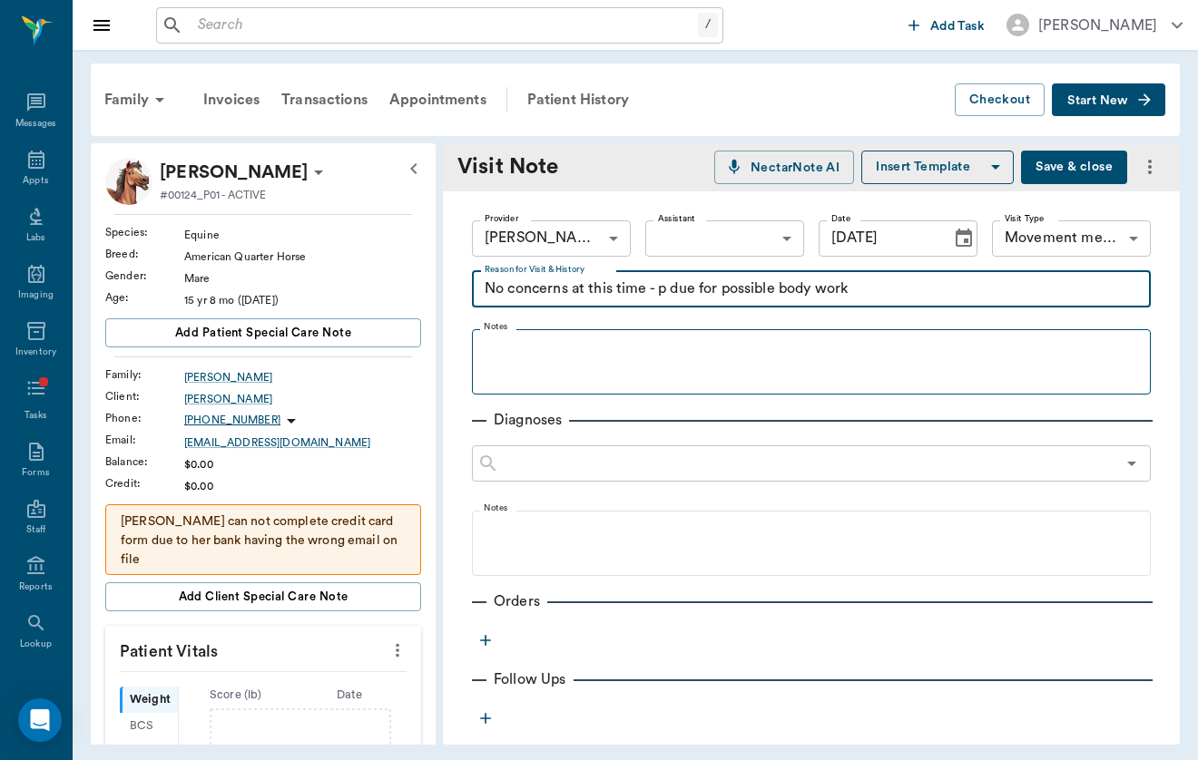
type textarea "No concerns at this time - p due for possible body work"
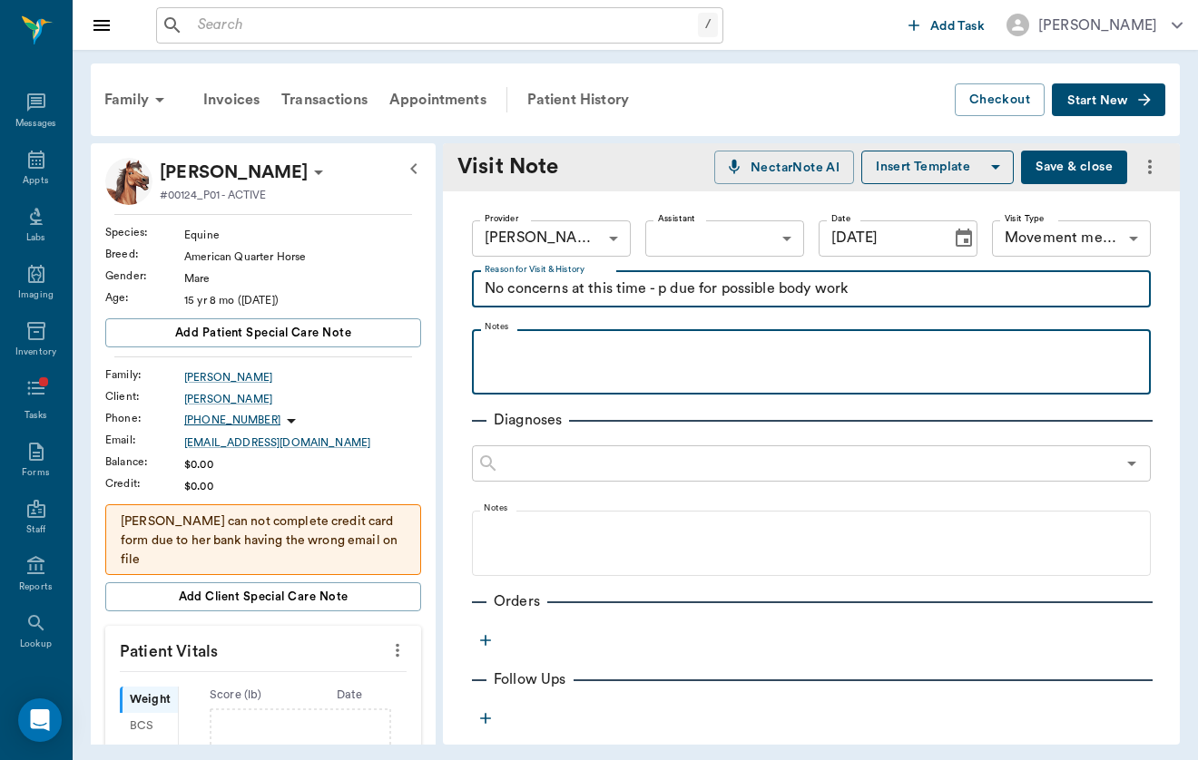
click at [696, 367] on div at bounding box center [811, 360] width 661 height 45
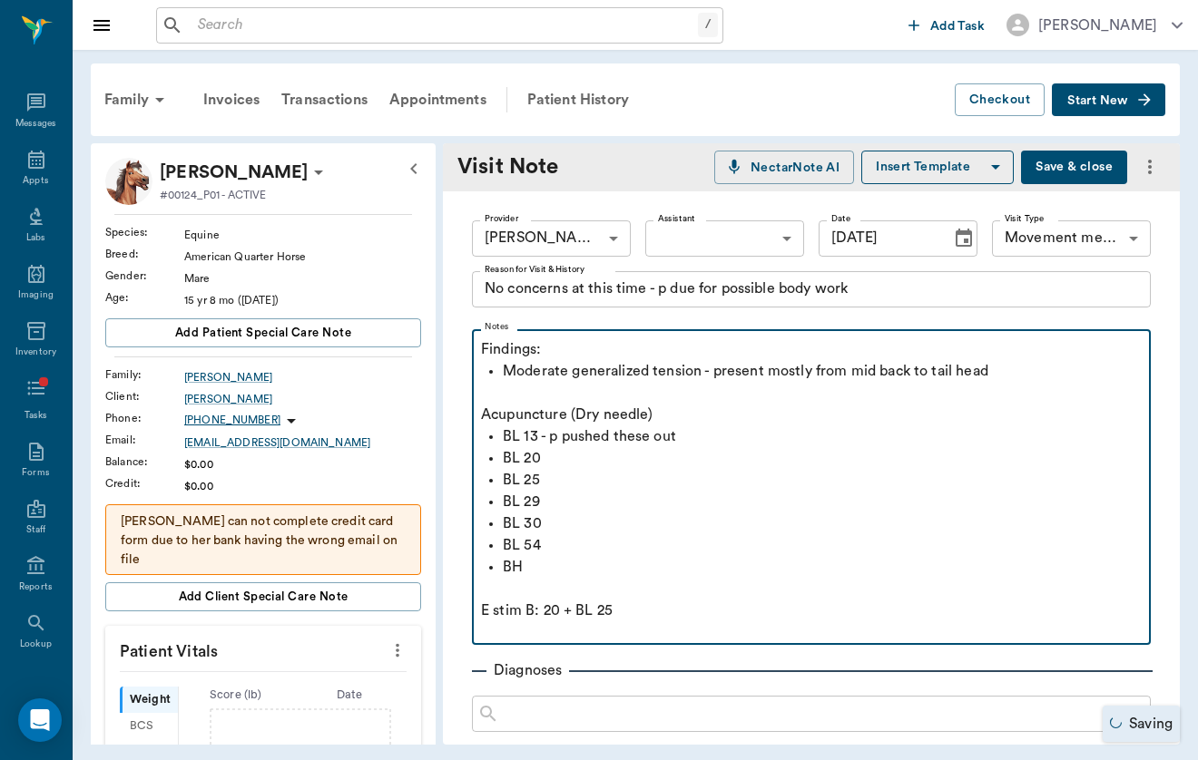
click at [527, 613] on p "E stim B: 20 + BL 25" at bounding box center [811, 611] width 661 height 22
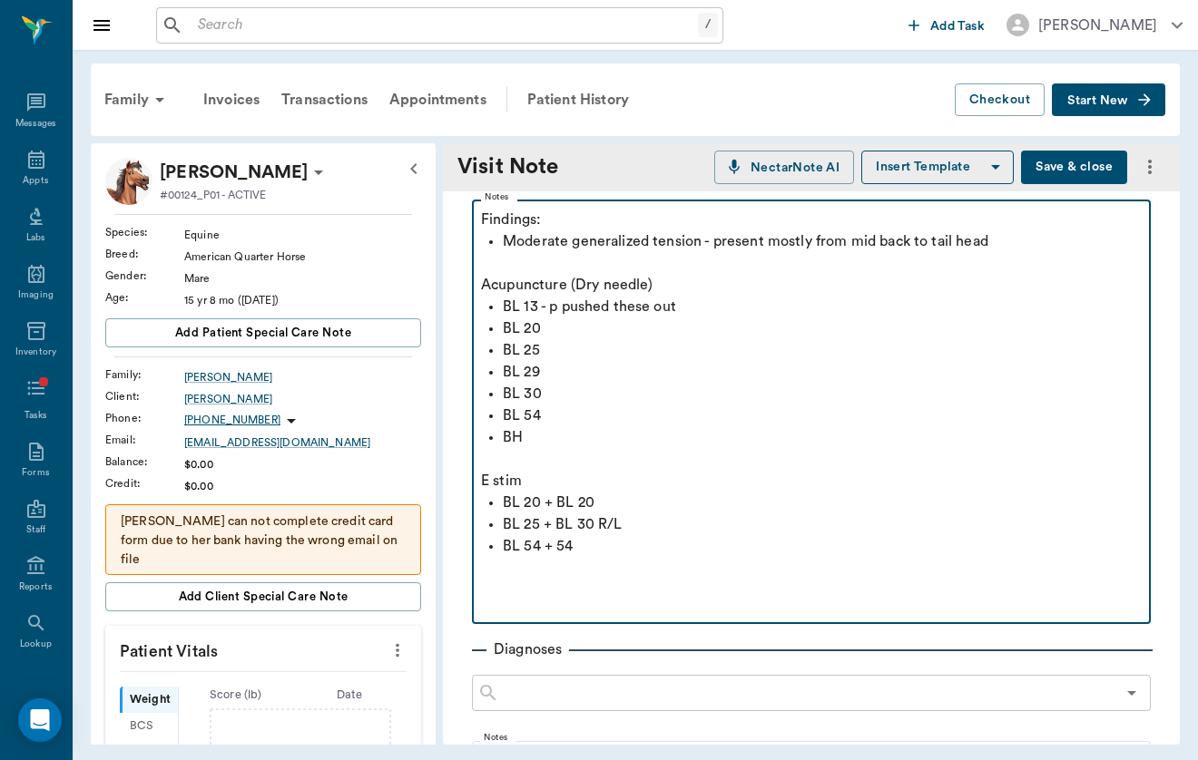
scroll to position [132, 0]
click at [615, 490] on p "BL 20 + BL 20" at bounding box center [822, 501] width 639 height 22
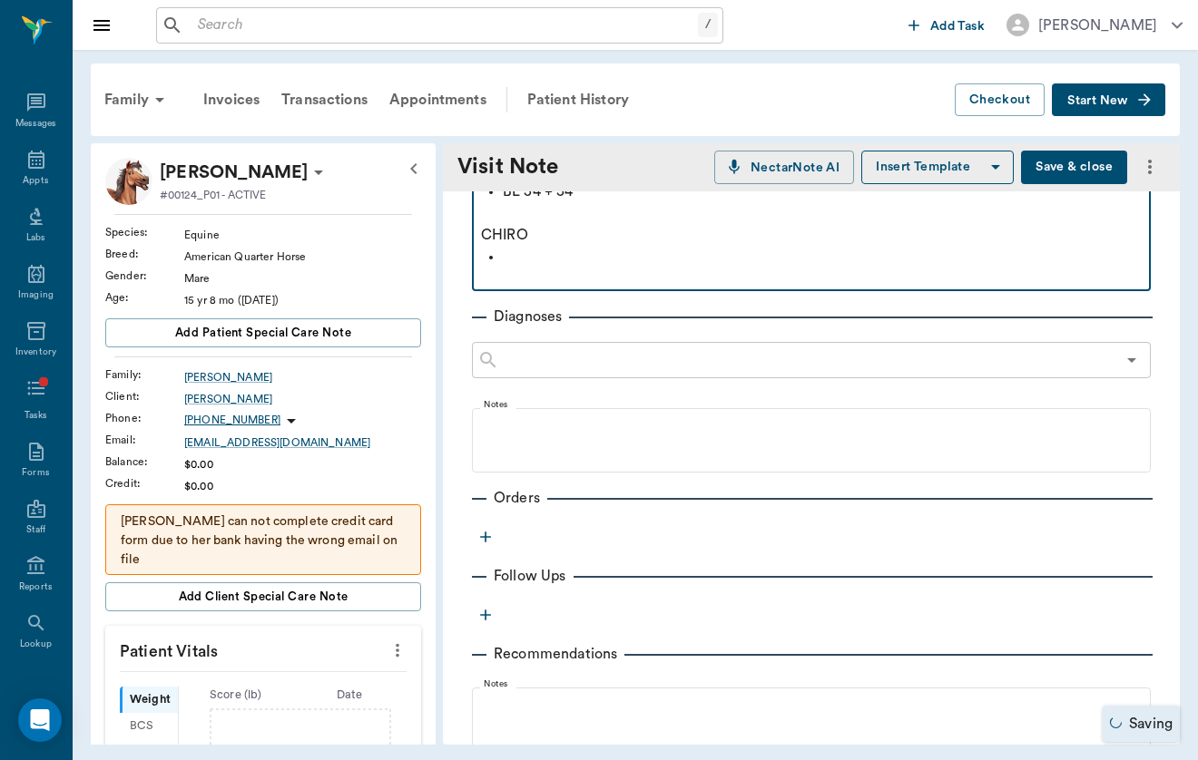
scroll to position [484, 0]
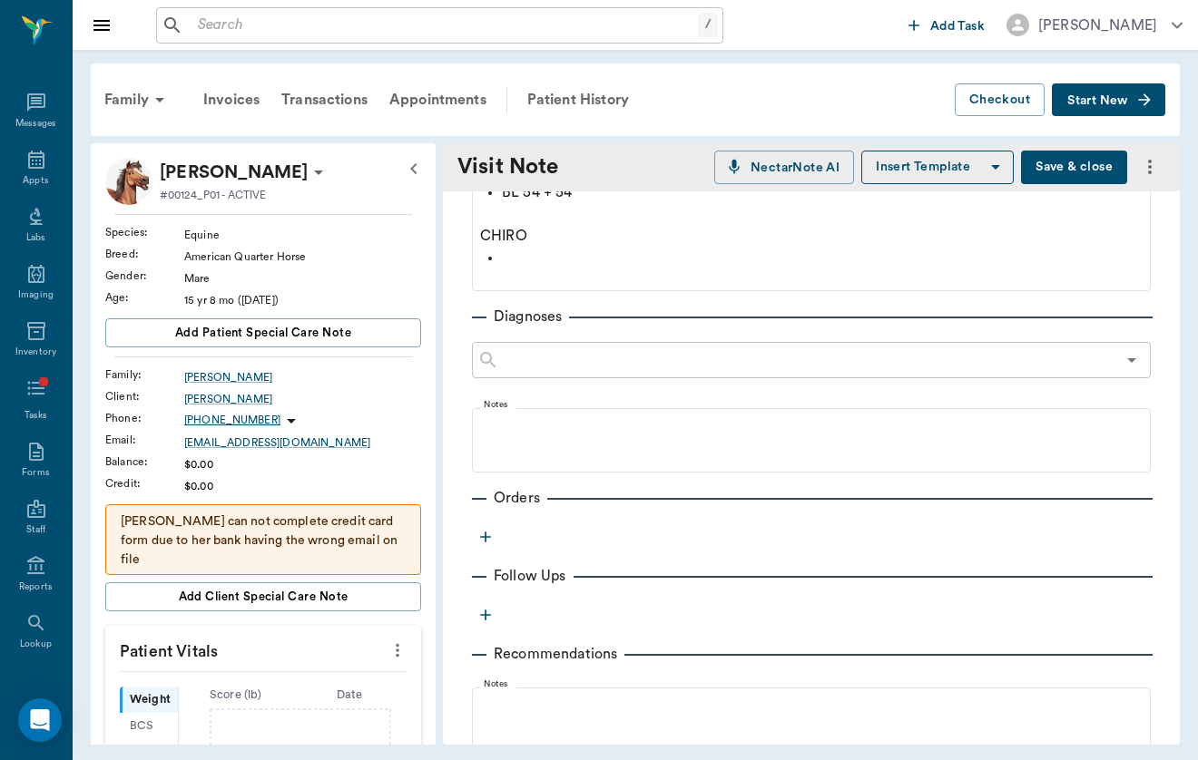
click at [1063, 168] on button "Save & close" at bounding box center [1074, 168] width 106 height 34
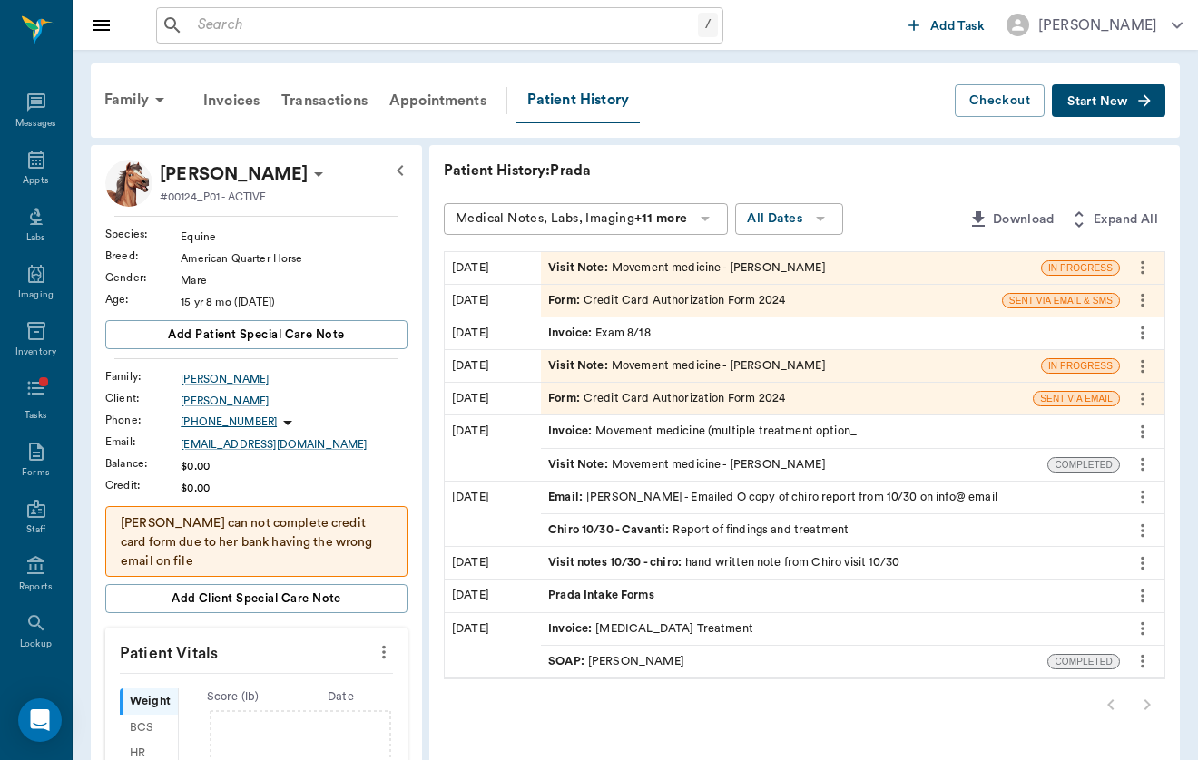
click at [582, 263] on div "Visit Note : Movement medicine - [PERSON_NAME]" at bounding box center [687, 268] width 278 height 17
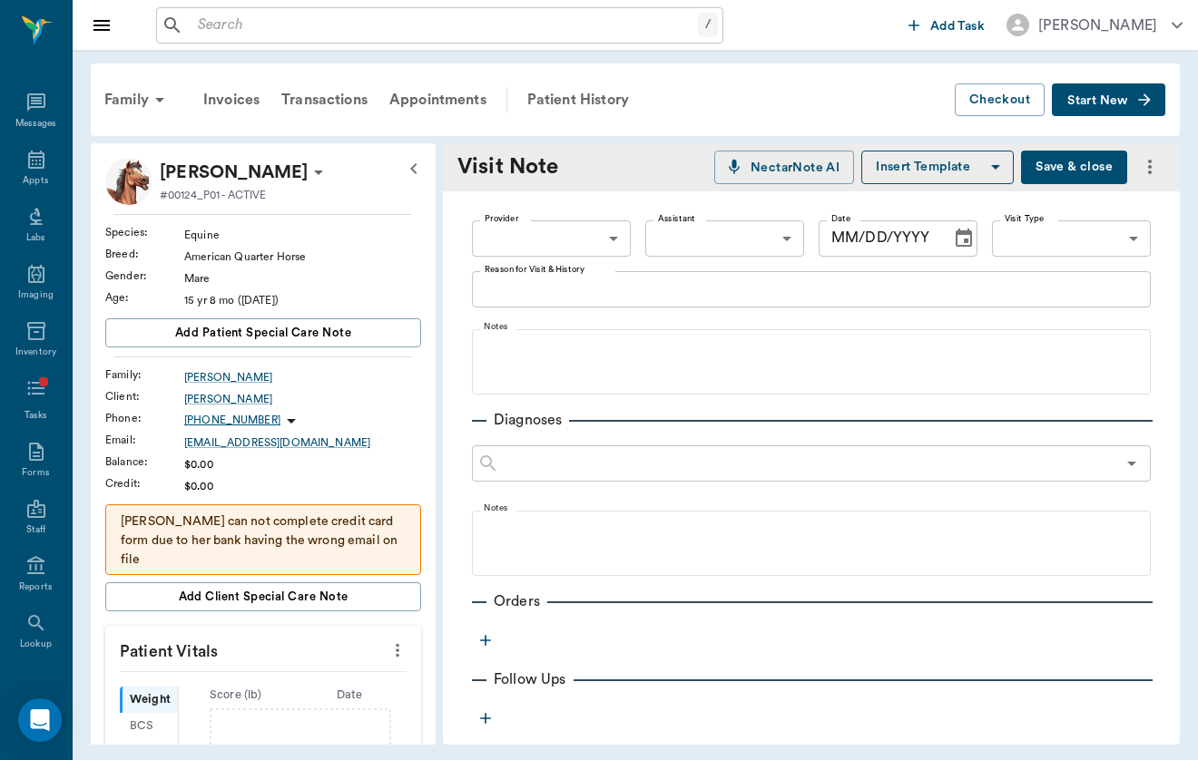
type input "649b3e03b5bc7e03f9326794"
type input "[DATE]"
type input "6656c4aef87a612ea34fb244"
type textarea "No concerns at this time - p due for possible body work"
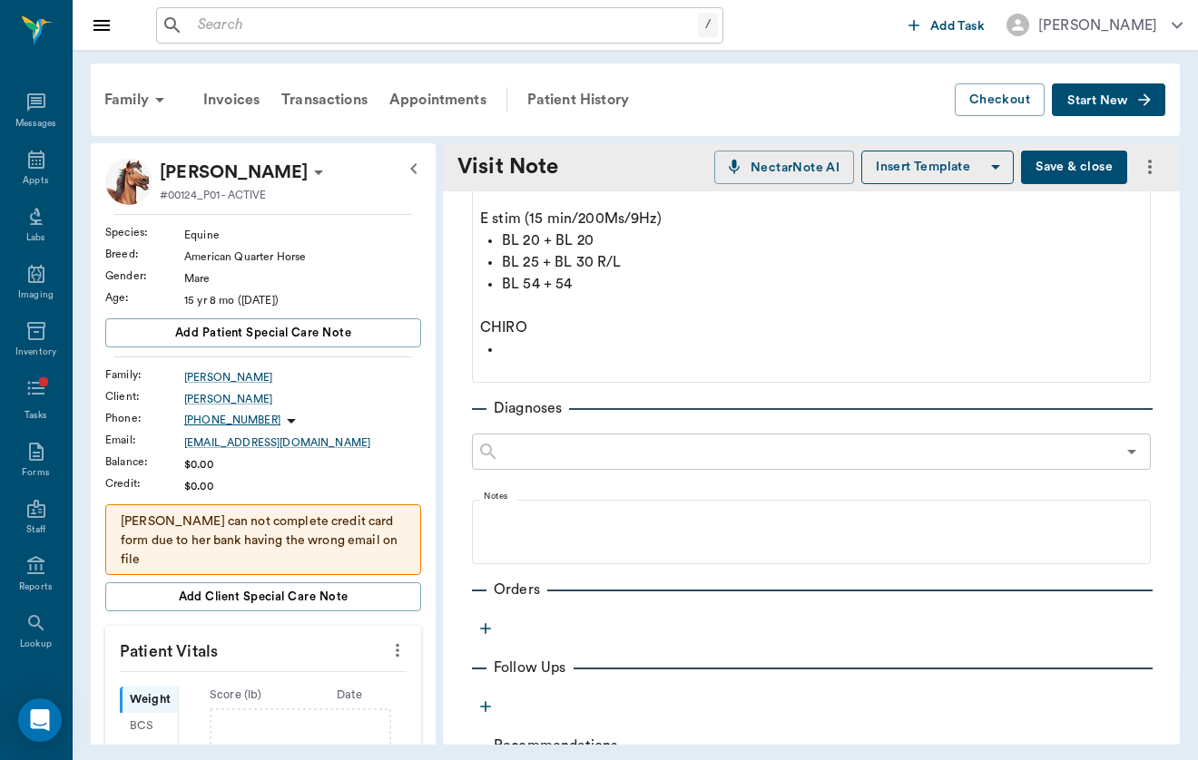
click at [541, 487] on div "Provider [PERSON_NAME] 649b3e03b5bc7e03f9326794 Provider Assistant ​ Assistant …" at bounding box center [811, 404] width 737 height 1211
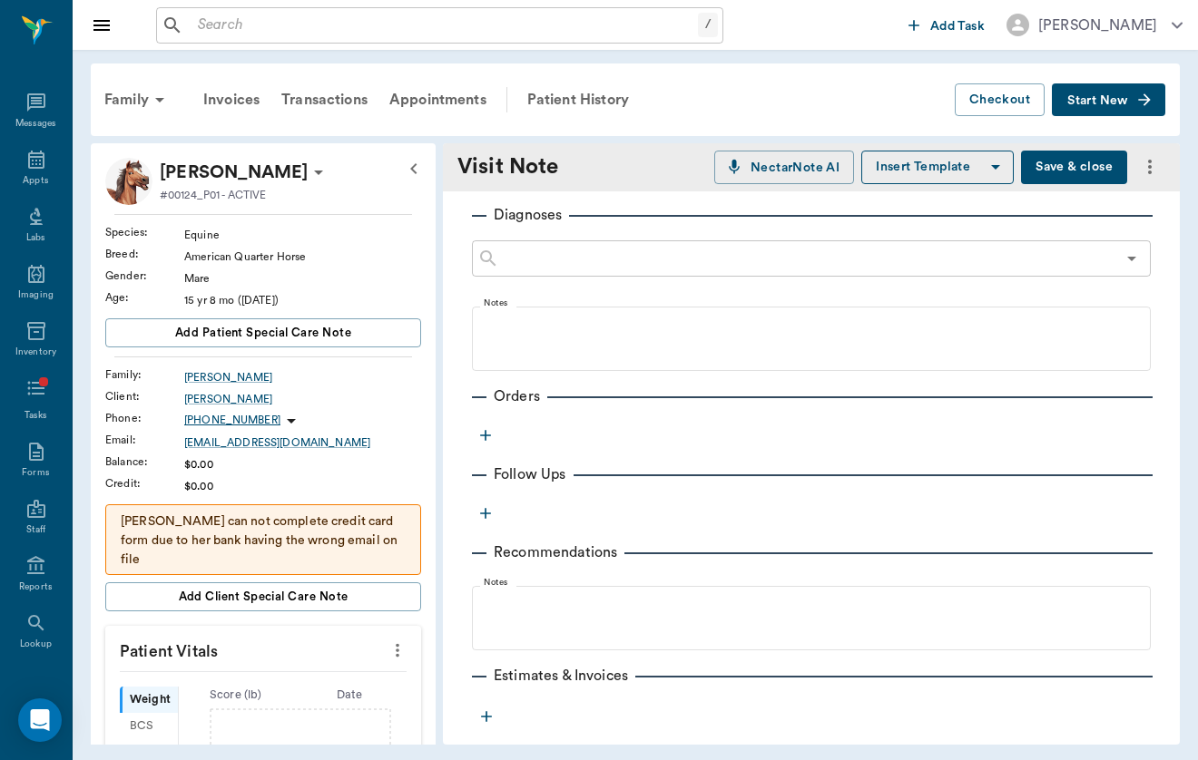
scroll to position [608, 0]
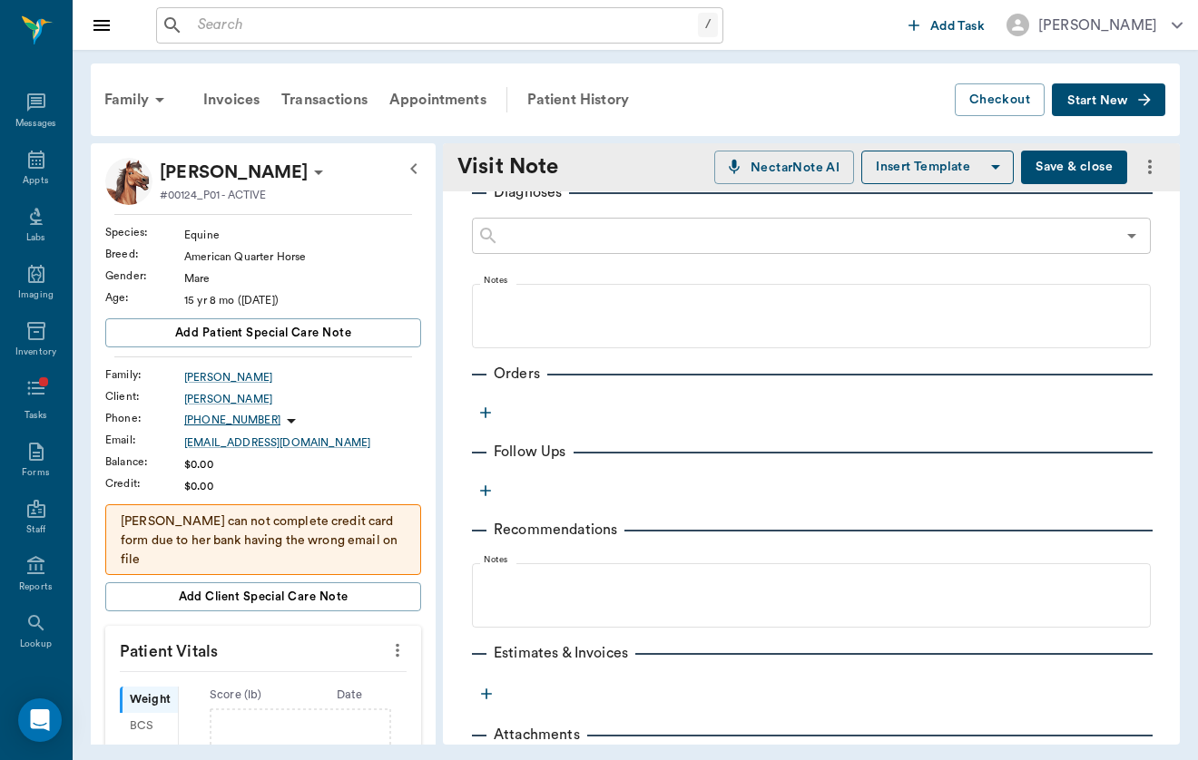
click at [487, 399] on button "button" at bounding box center [485, 412] width 27 height 27
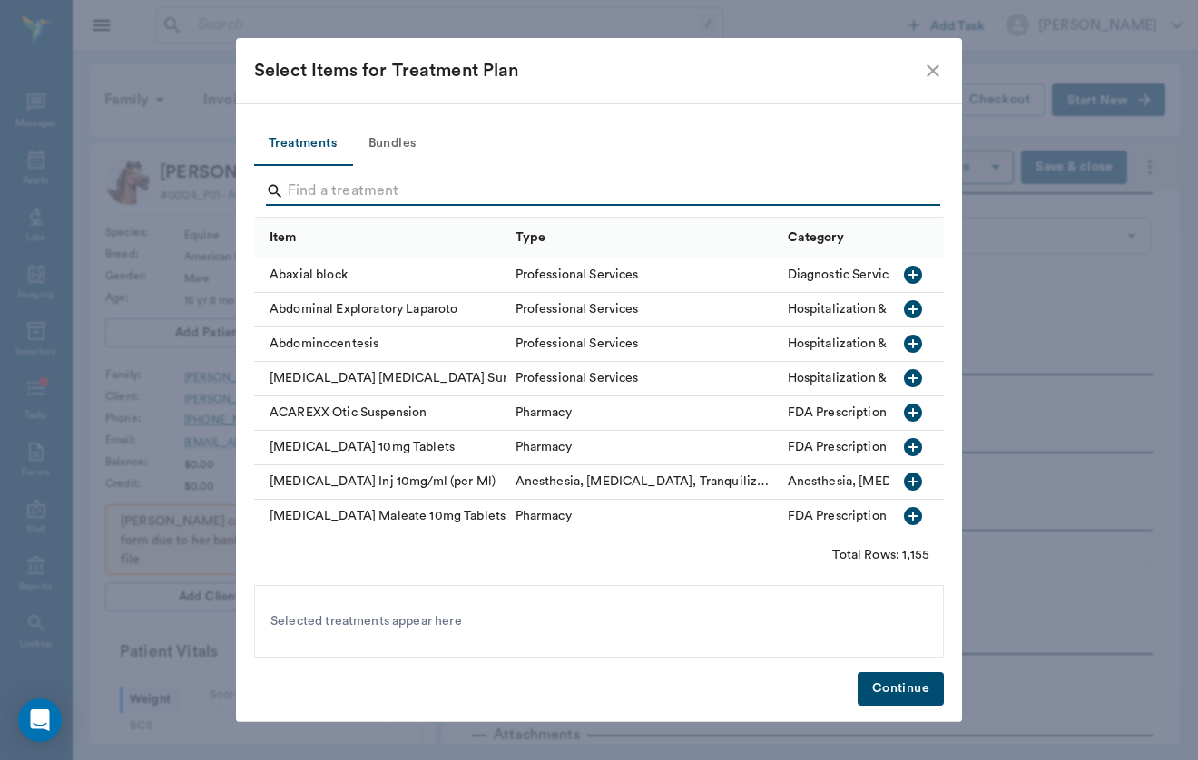
click at [442, 187] on input "Search" at bounding box center [600, 191] width 625 height 29
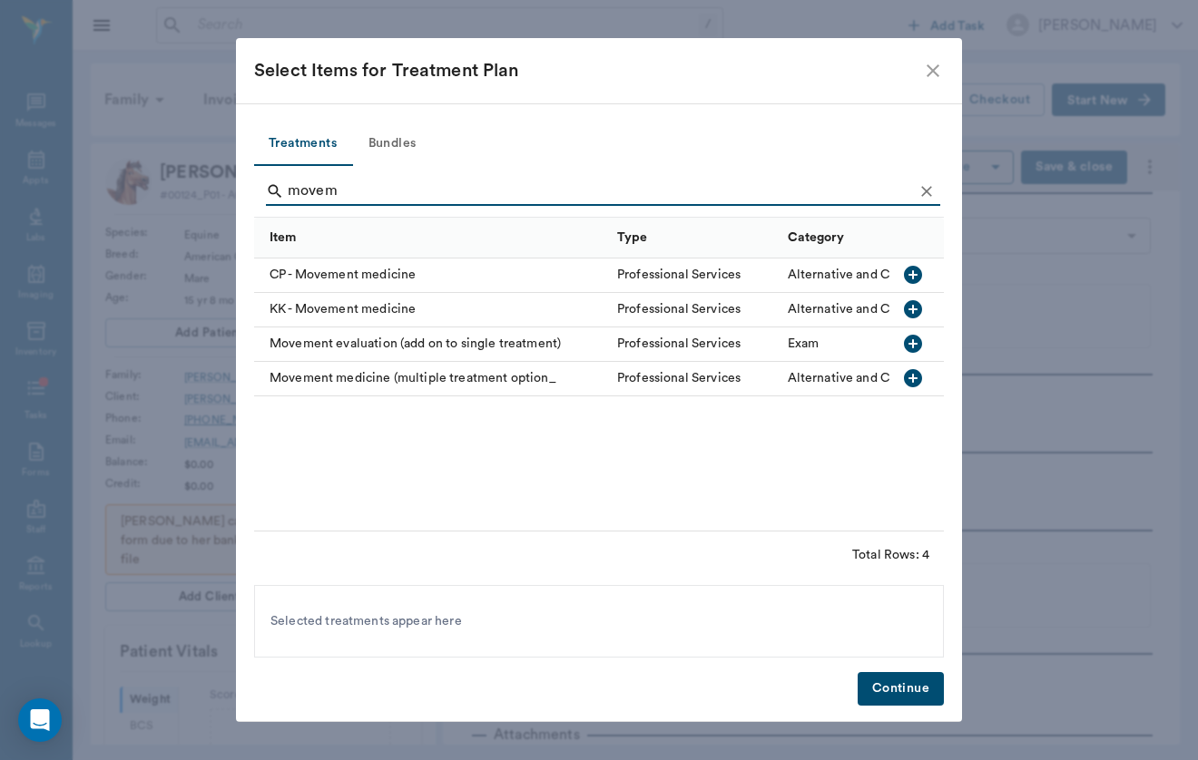
type input "movem"
click at [368, 375] on div "Movement medicine (multiple treatment option_" at bounding box center [431, 379] width 354 height 34
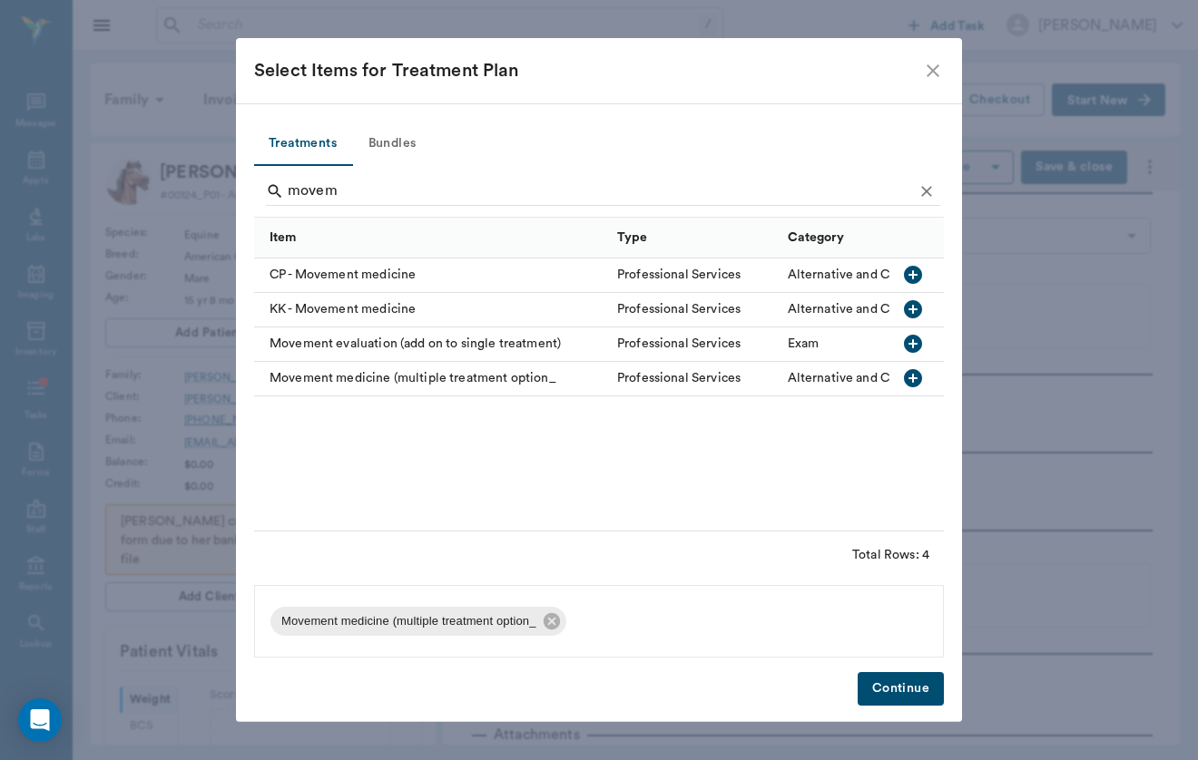
click at [883, 692] on button "Continue" at bounding box center [900, 689] width 86 height 34
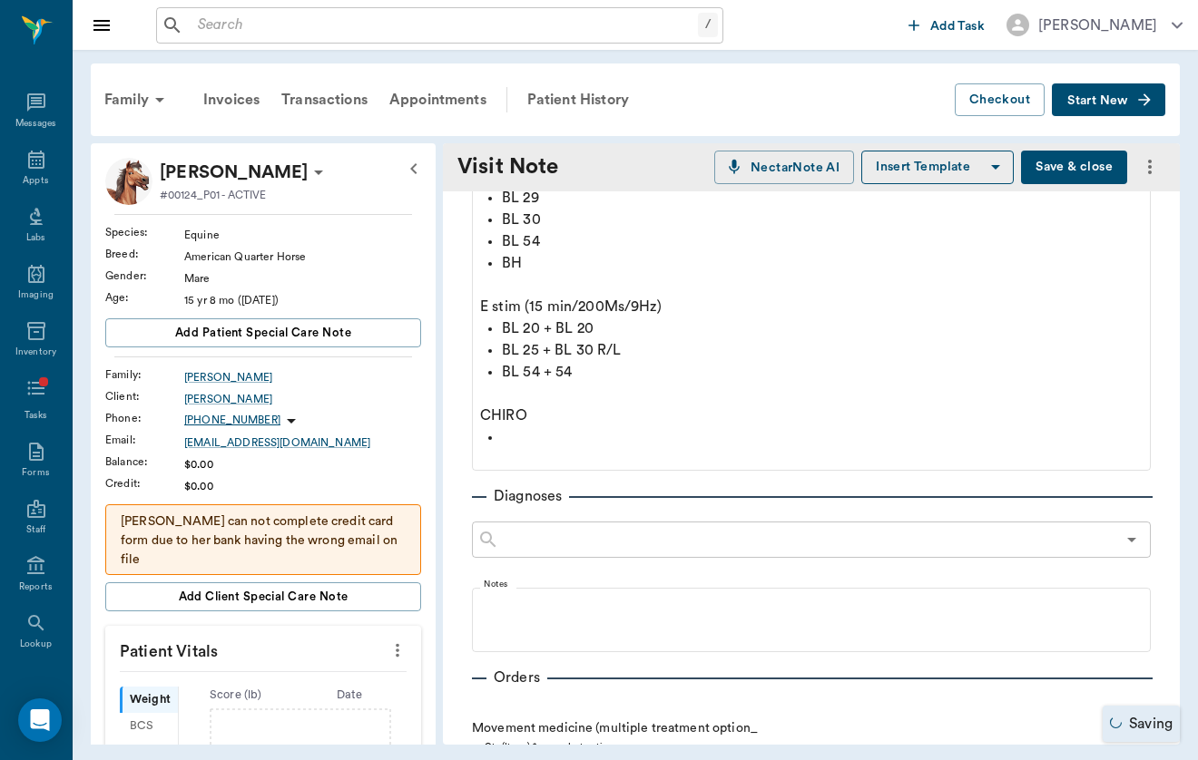
scroll to position [278, 0]
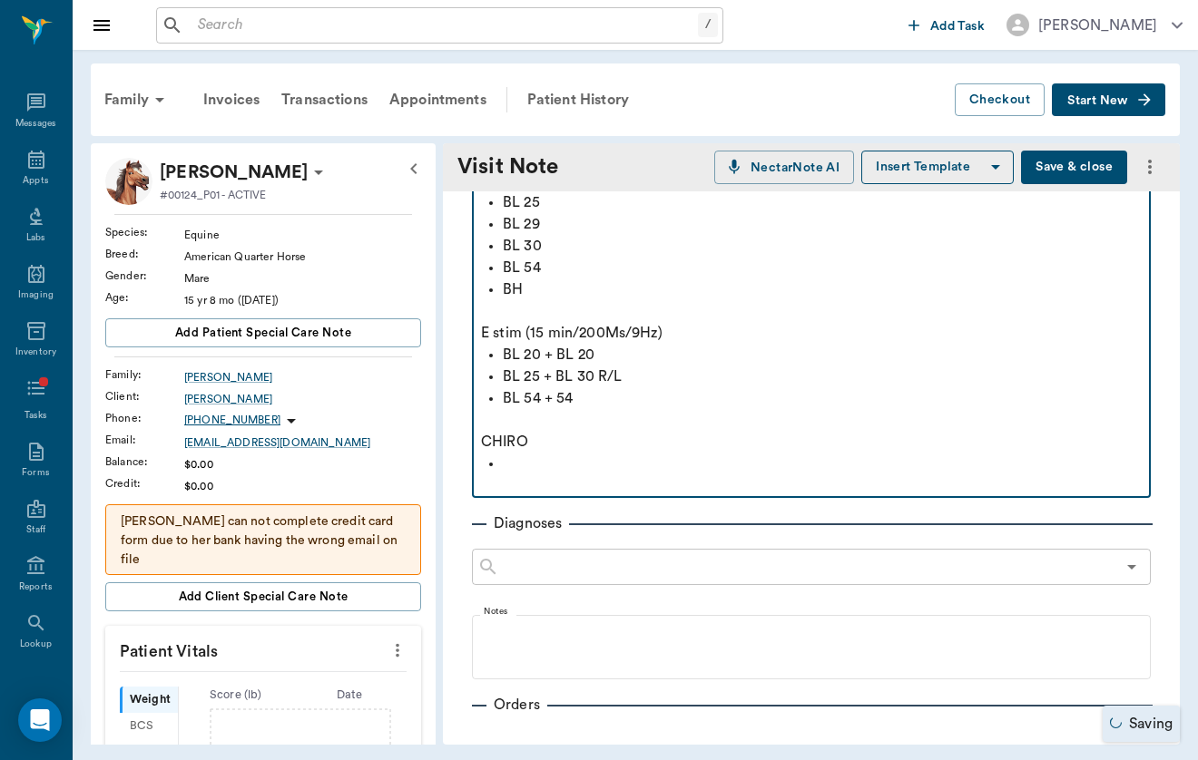
click at [598, 468] on p at bounding box center [822, 464] width 639 height 22
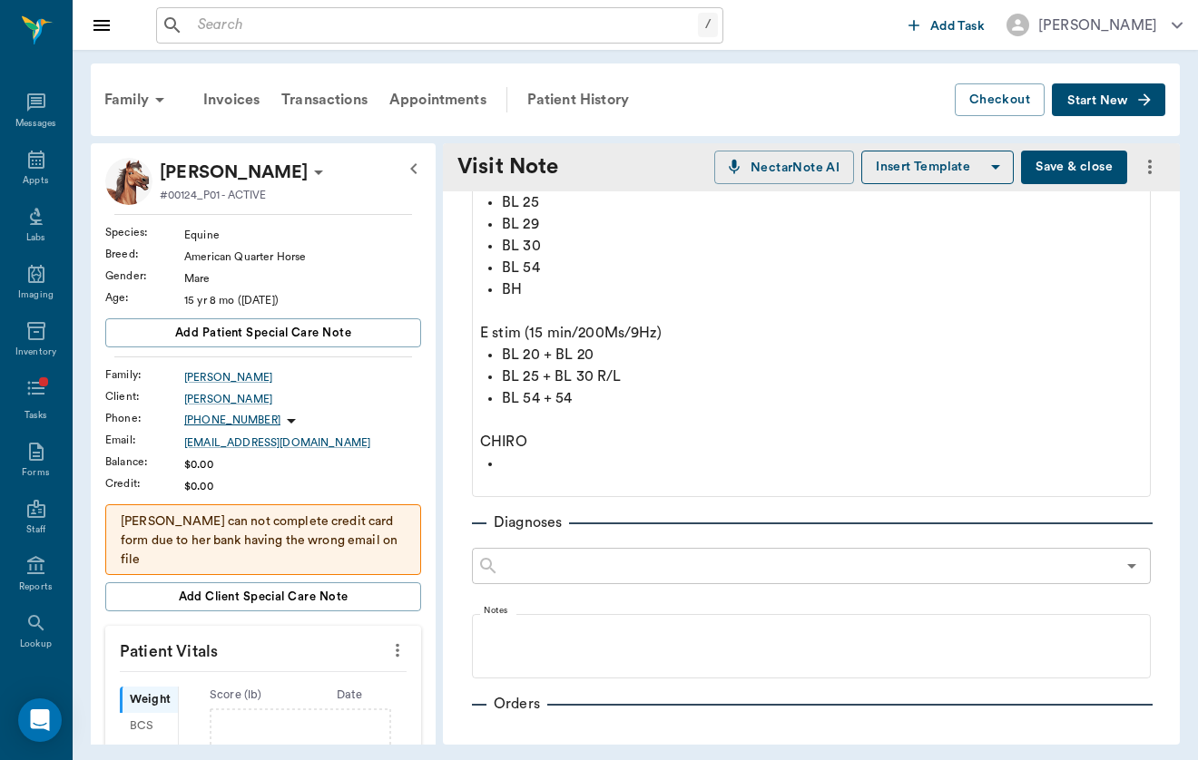
click at [1093, 178] on button "Save & close" at bounding box center [1074, 168] width 106 height 34
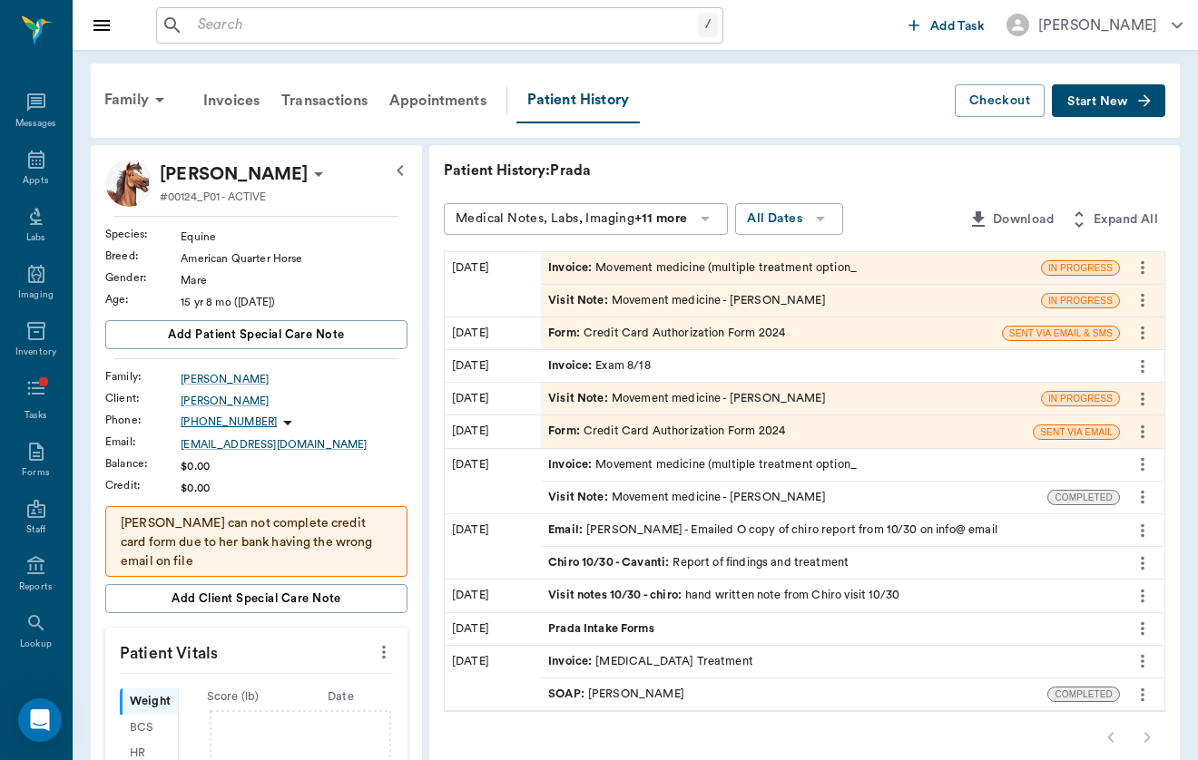
click at [597, 396] on div "Visit Note : Movement medicine - [PERSON_NAME]" at bounding box center [687, 398] width 278 height 17
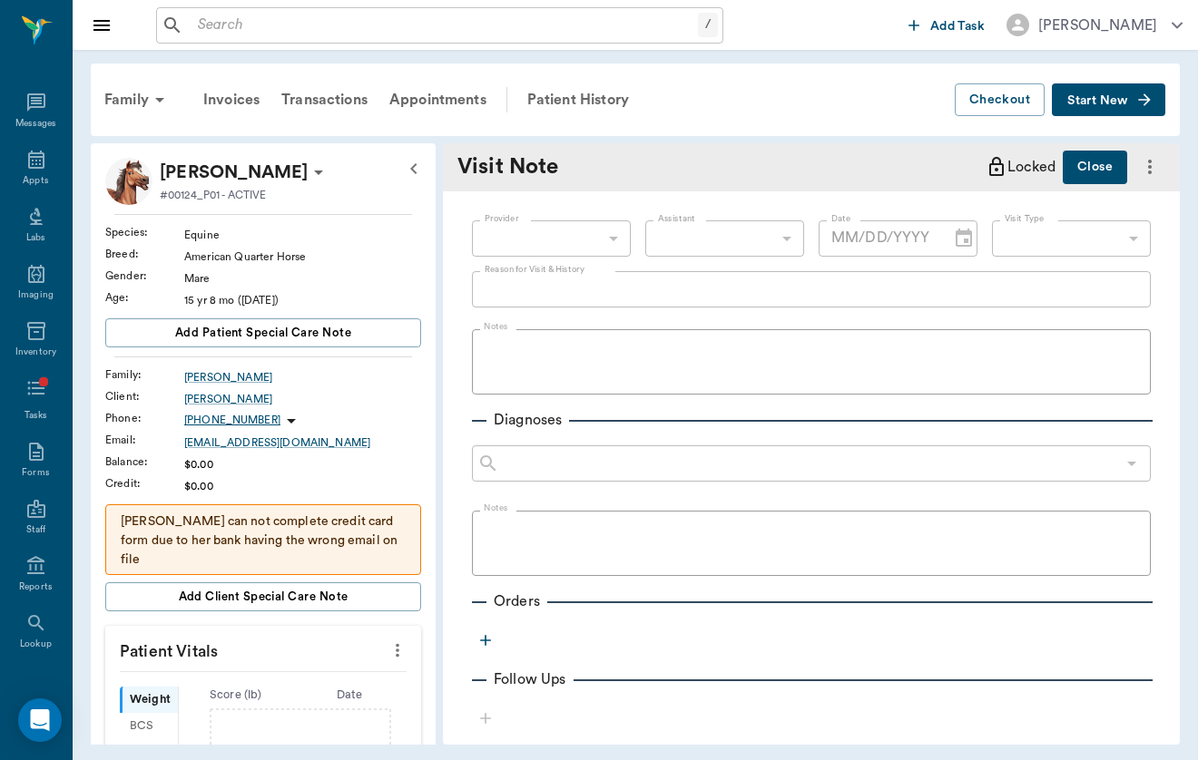
type input "649b3e03b5bc7e03f9326794"
type input "6656c4aef87a612ea34fb244"
type textarea "O noted p has been doing well, felt acupuncture was very beneficial for p and w…"
type input "[DATE]"
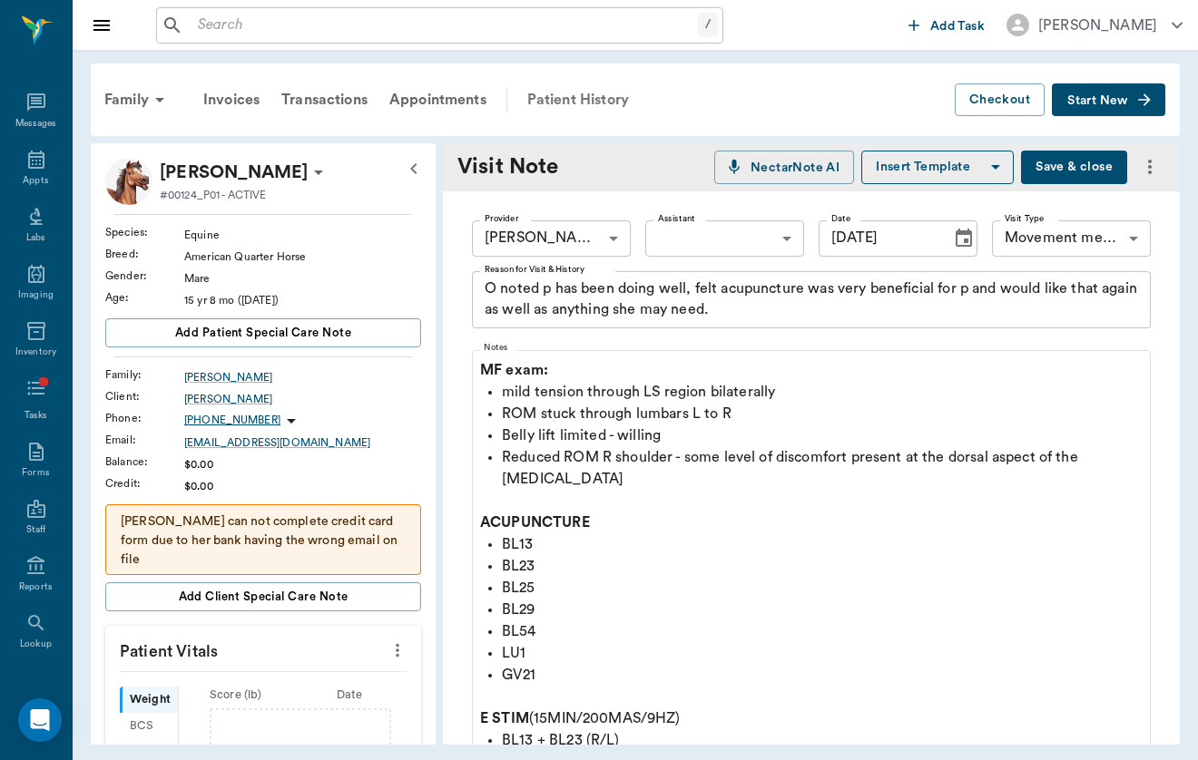
click at [572, 93] on div "Patient History" at bounding box center [577, 100] width 123 height 44
